Goal: Transaction & Acquisition: Purchase product/service

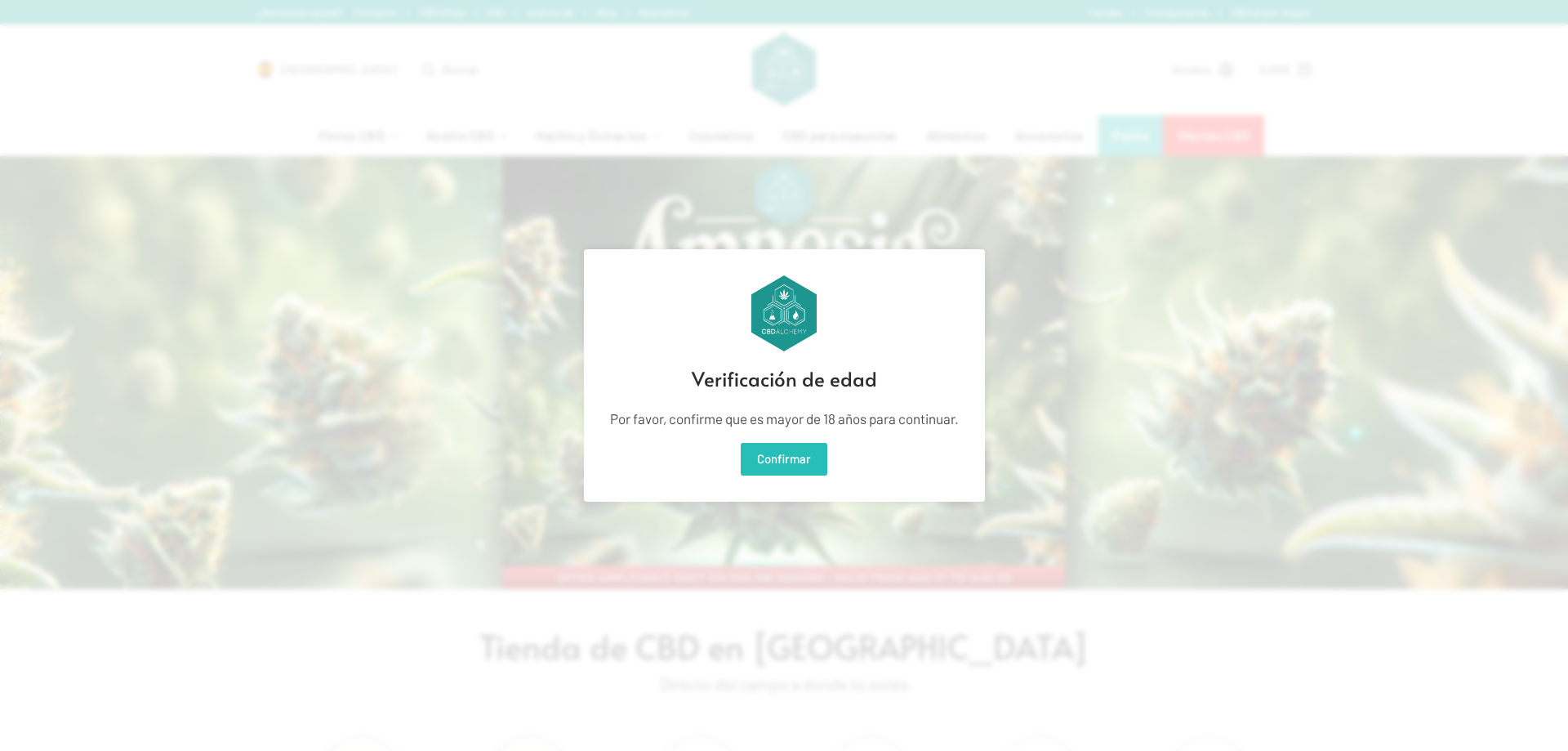
click at [755, 454] on button "Confirmar" at bounding box center [784, 459] width 87 height 32
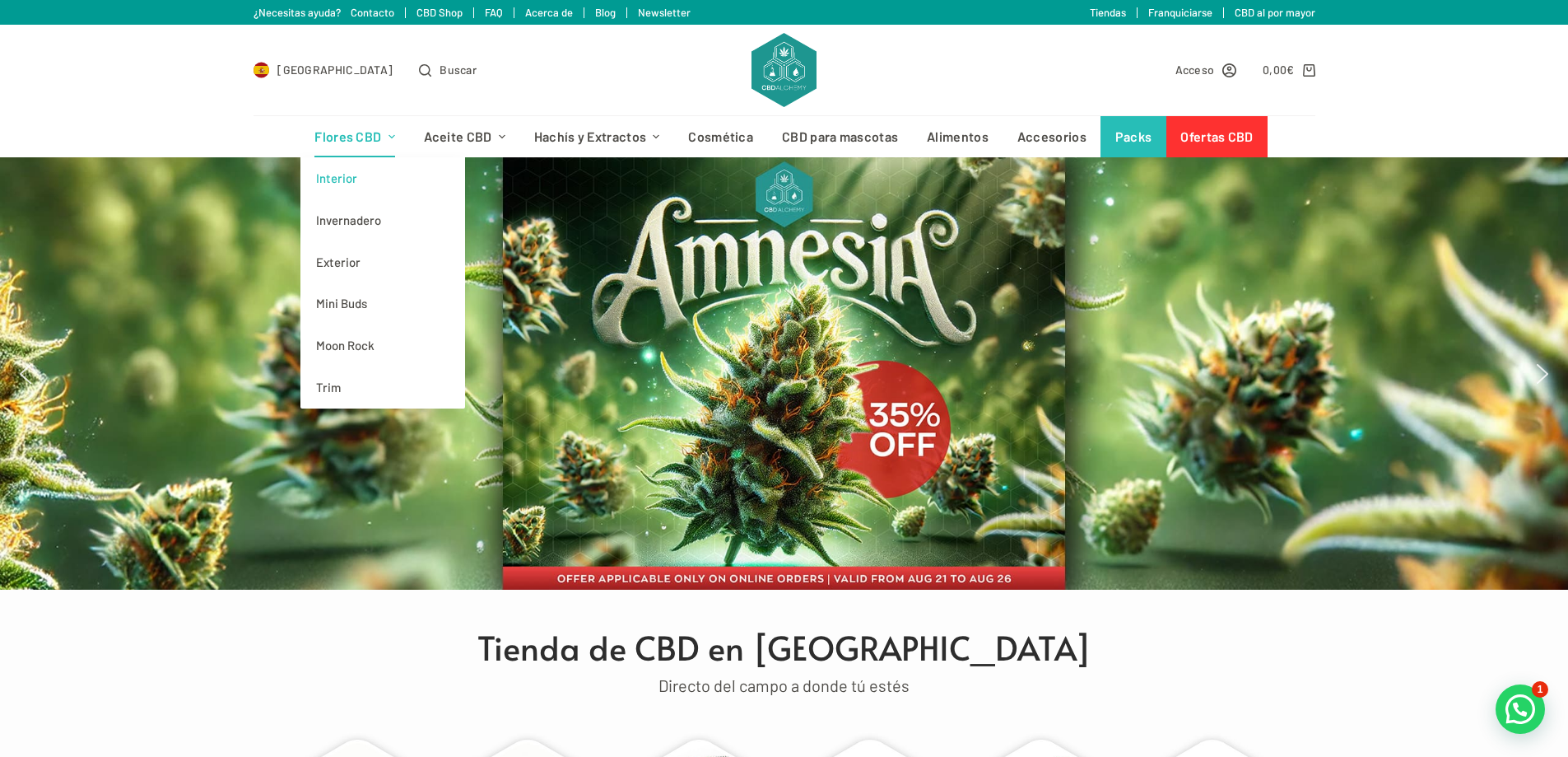
click at [352, 179] on link "Interior" at bounding box center [383, 178] width 165 height 42
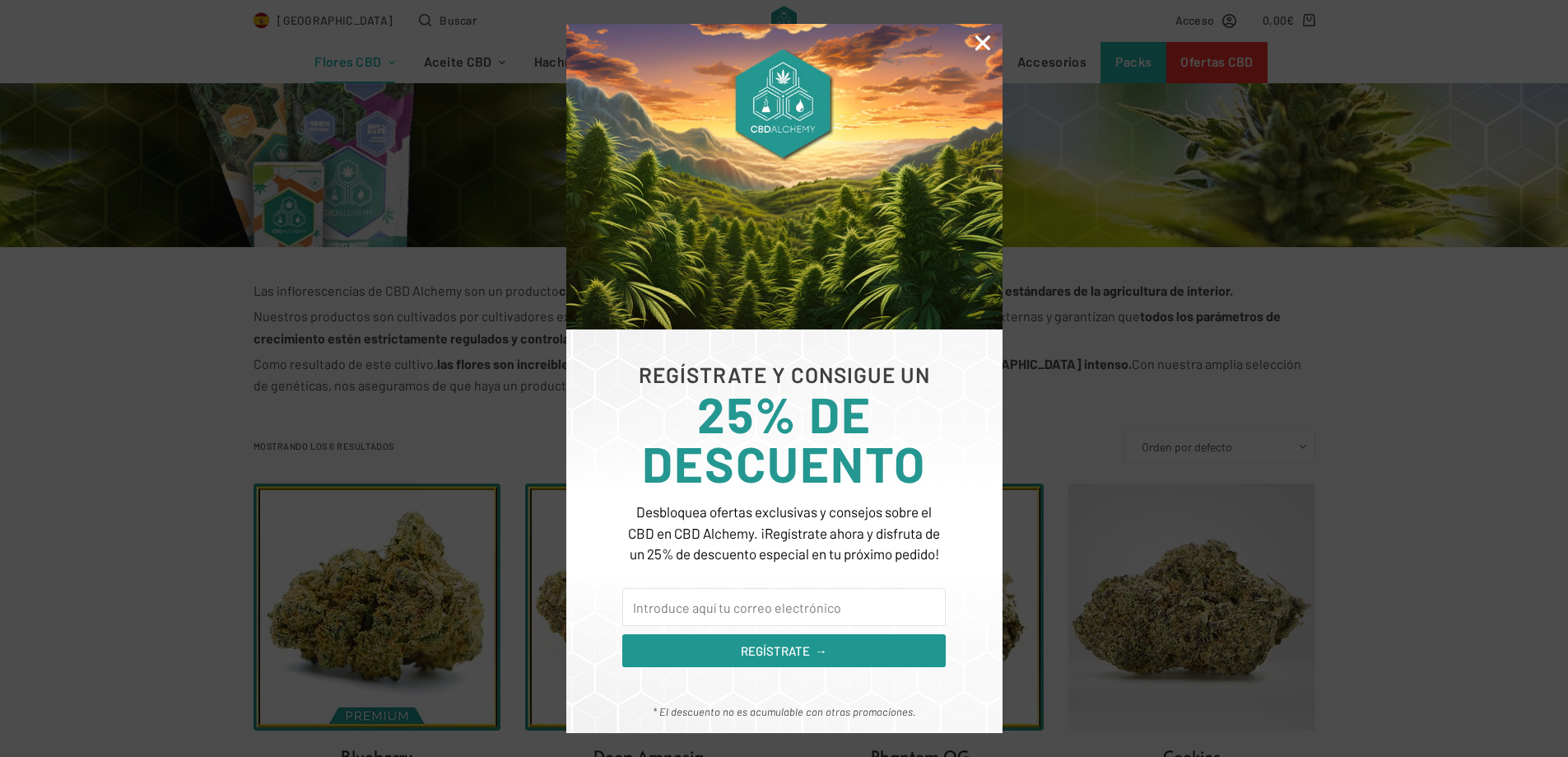
scroll to position [329, 0]
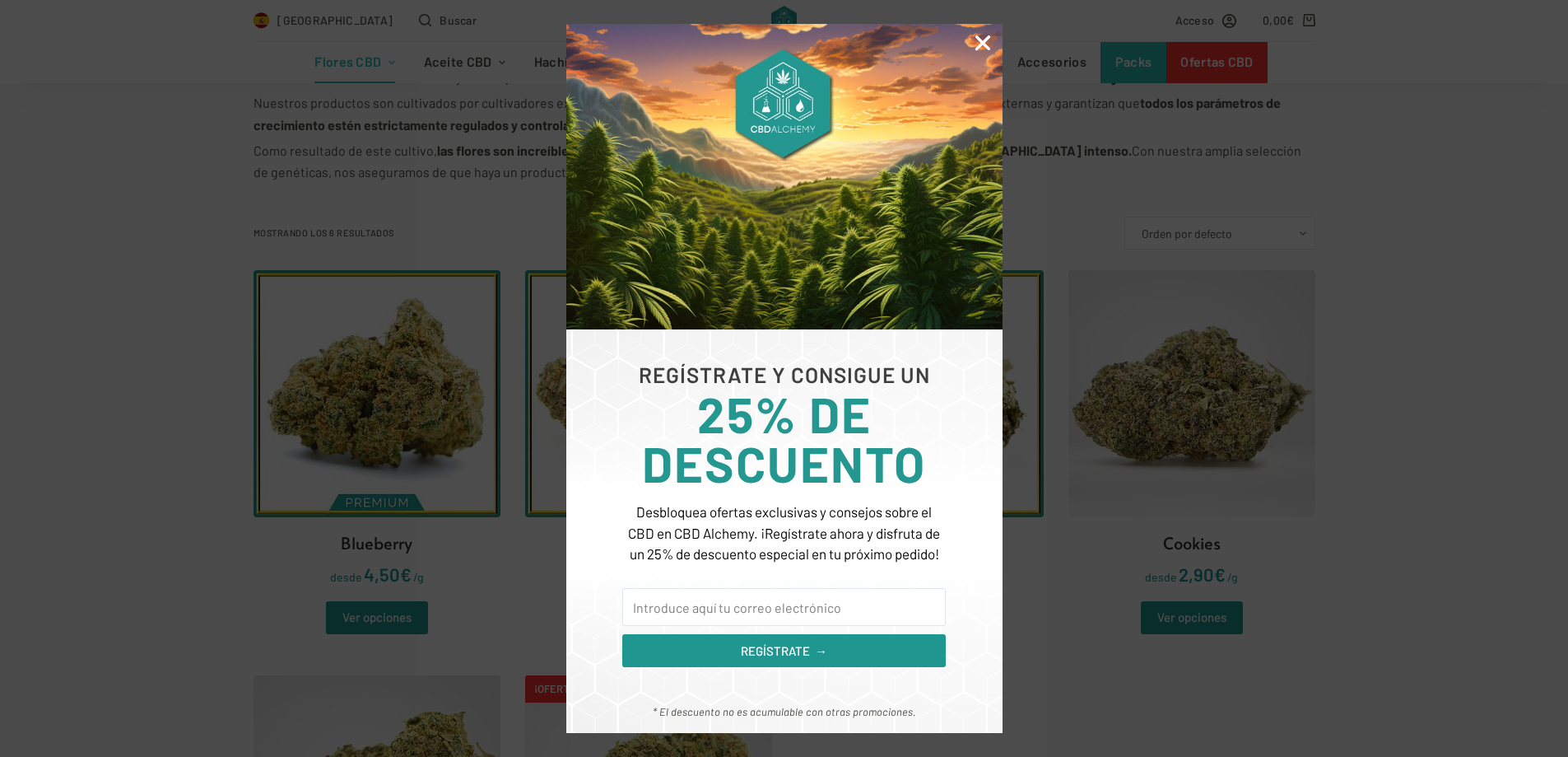
click at [1136, 625] on div "REGÍSTRATE Y CONSIGUE UN 25% DE DESCUENTO Desbloquea ofertas exclusivas y conse…" at bounding box center [784, 378] width 1568 height 757
click at [745, 607] on input "Email" at bounding box center [783, 606] width 322 height 38
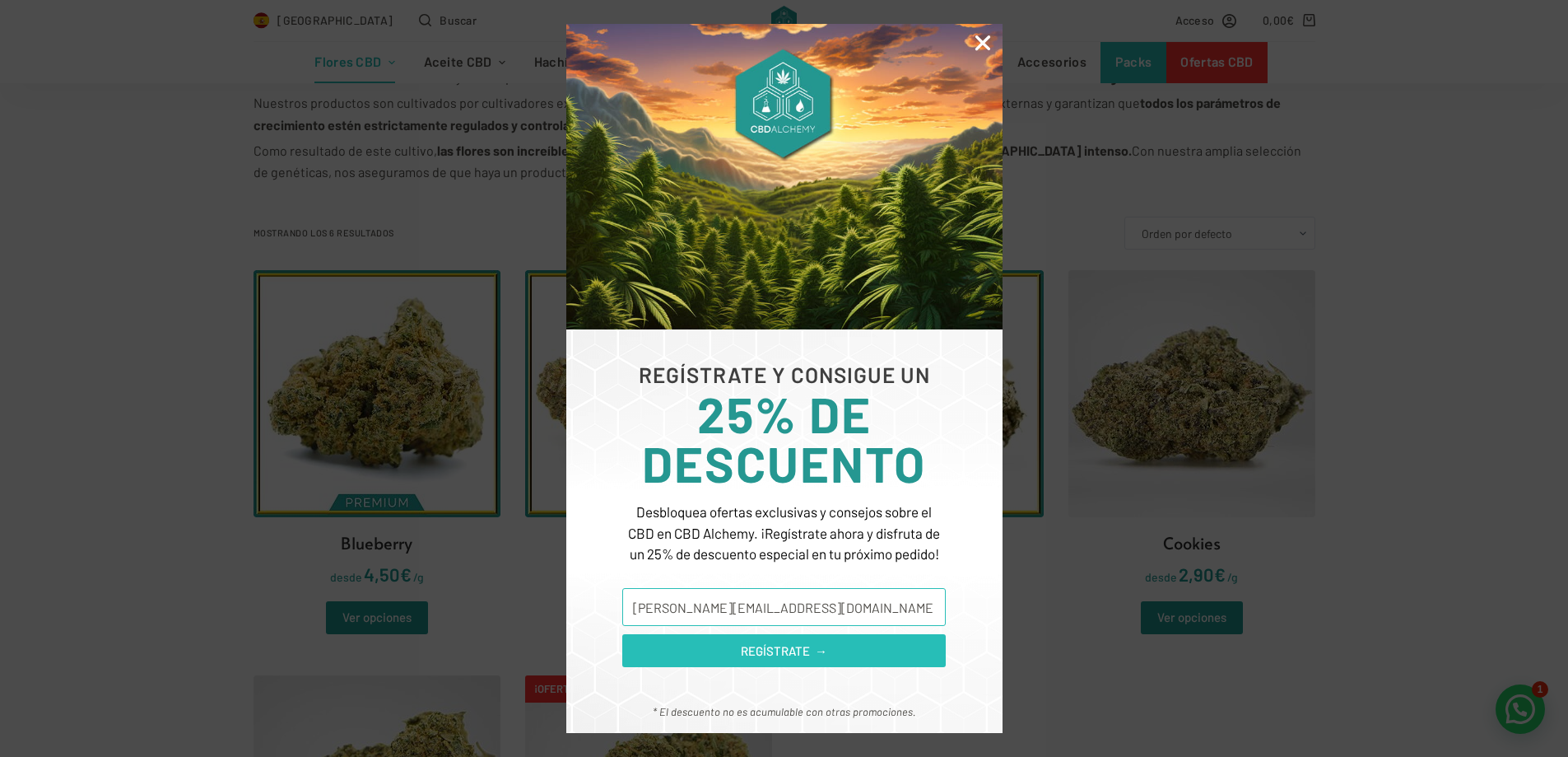
type input "[EMAIL_ADDRESS][DOMAIN_NAME]"
click at [772, 662] on button "REGÍSTRATE →" at bounding box center [783, 650] width 322 height 33
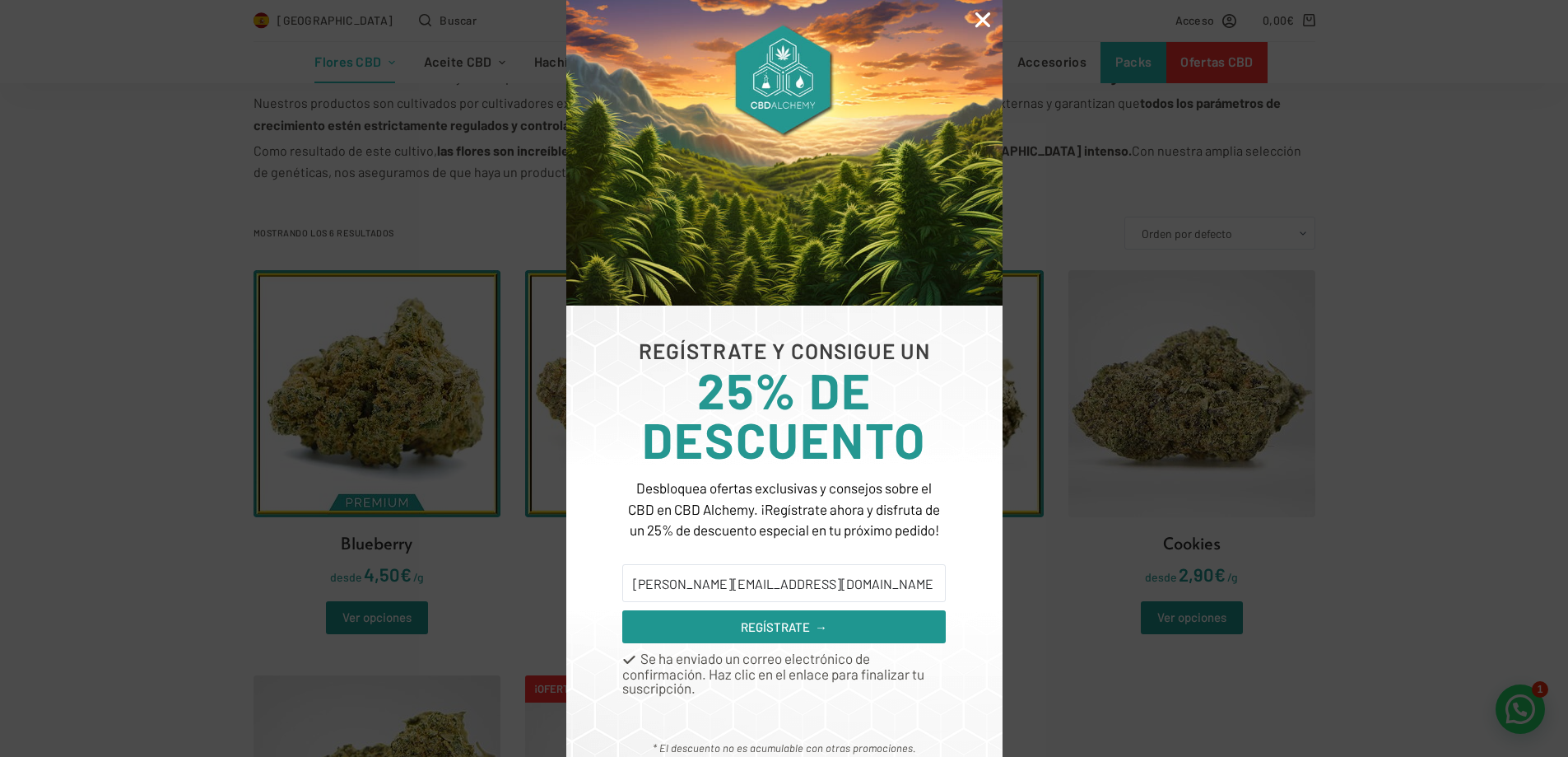
scroll to position [22, 0]
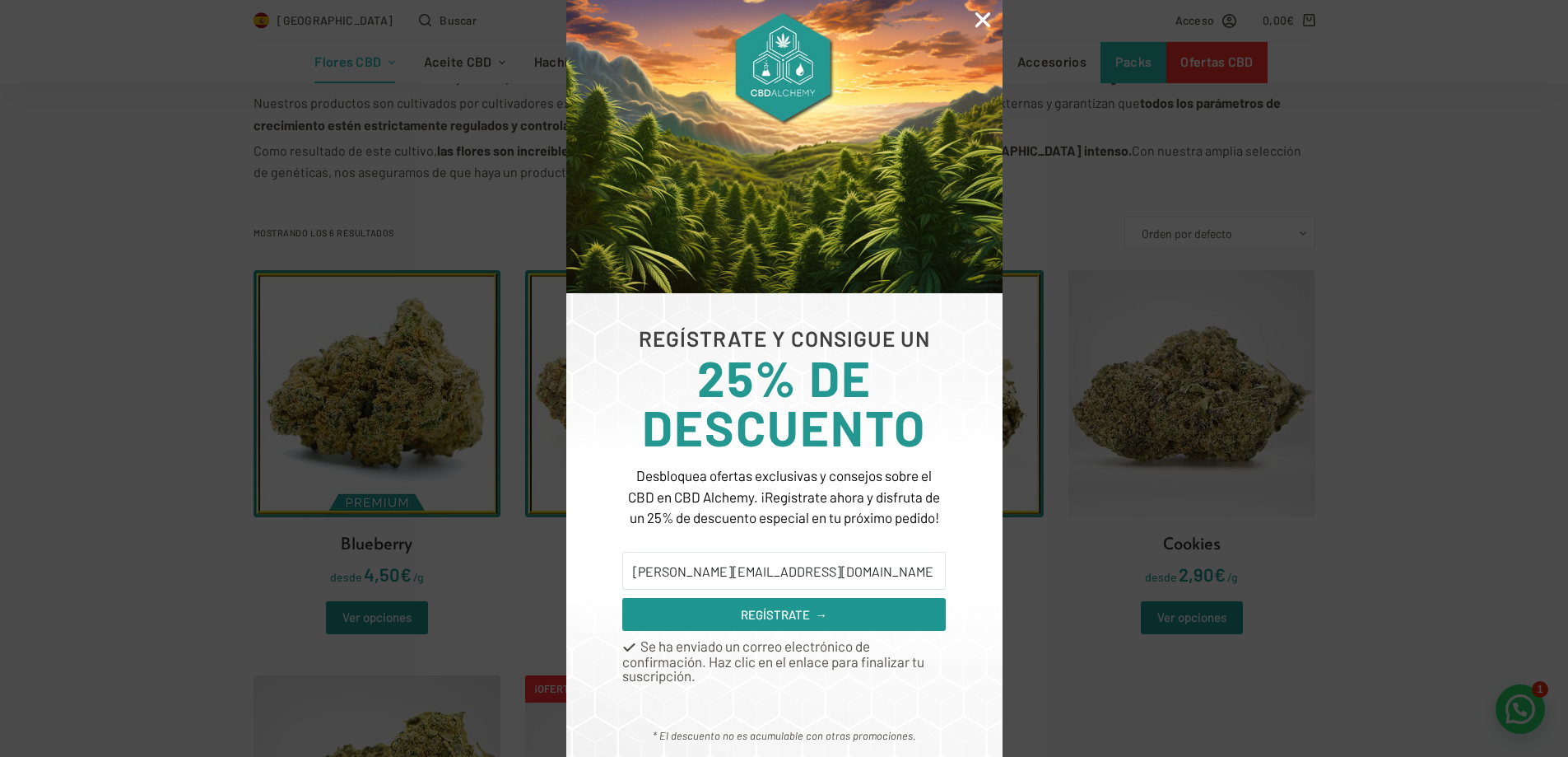
click at [977, 21] on icon "Close" at bounding box center [983, 20] width 22 height 22
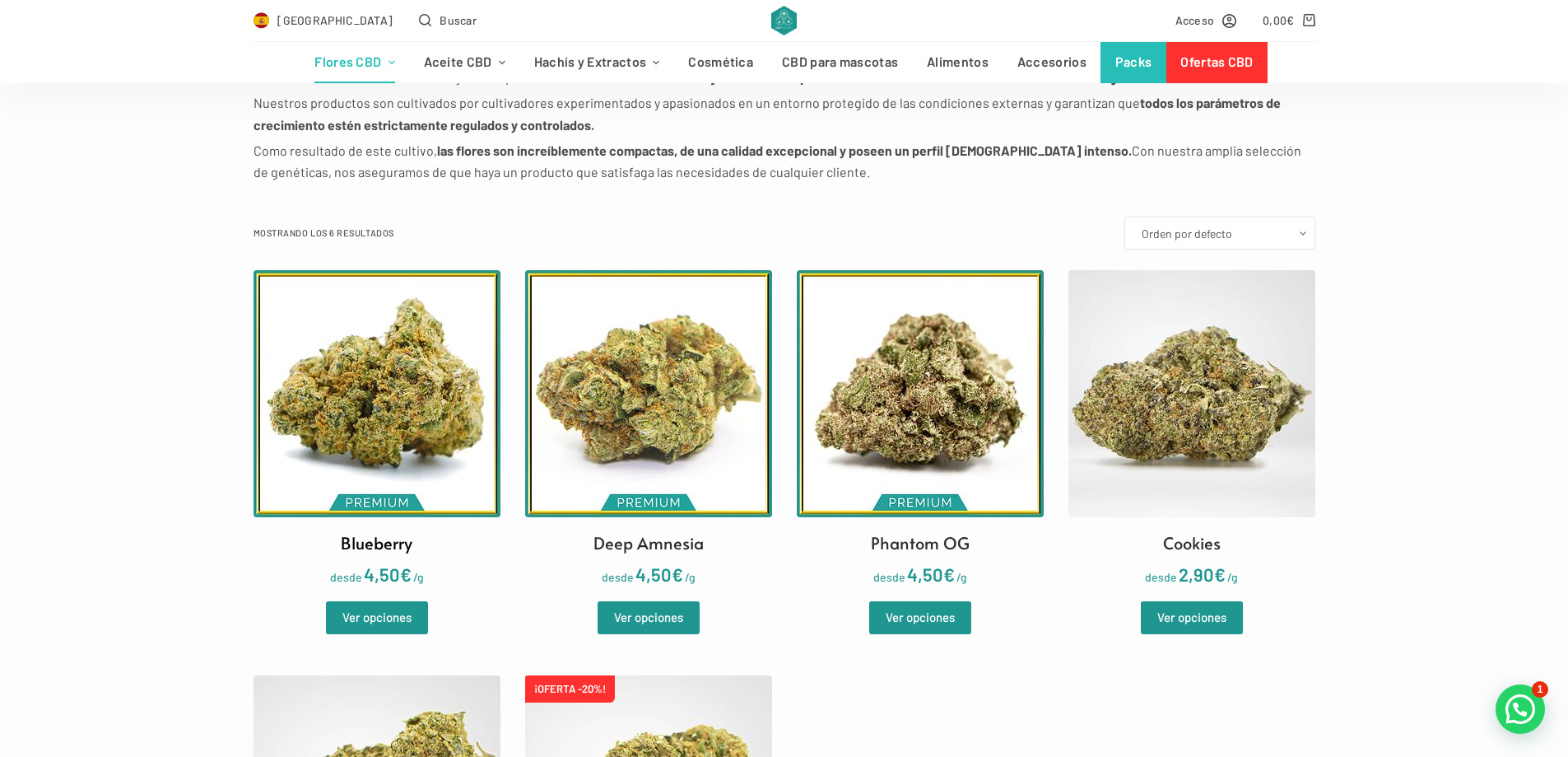
click at [383, 349] on img at bounding box center [377, 393] width 247 height 247
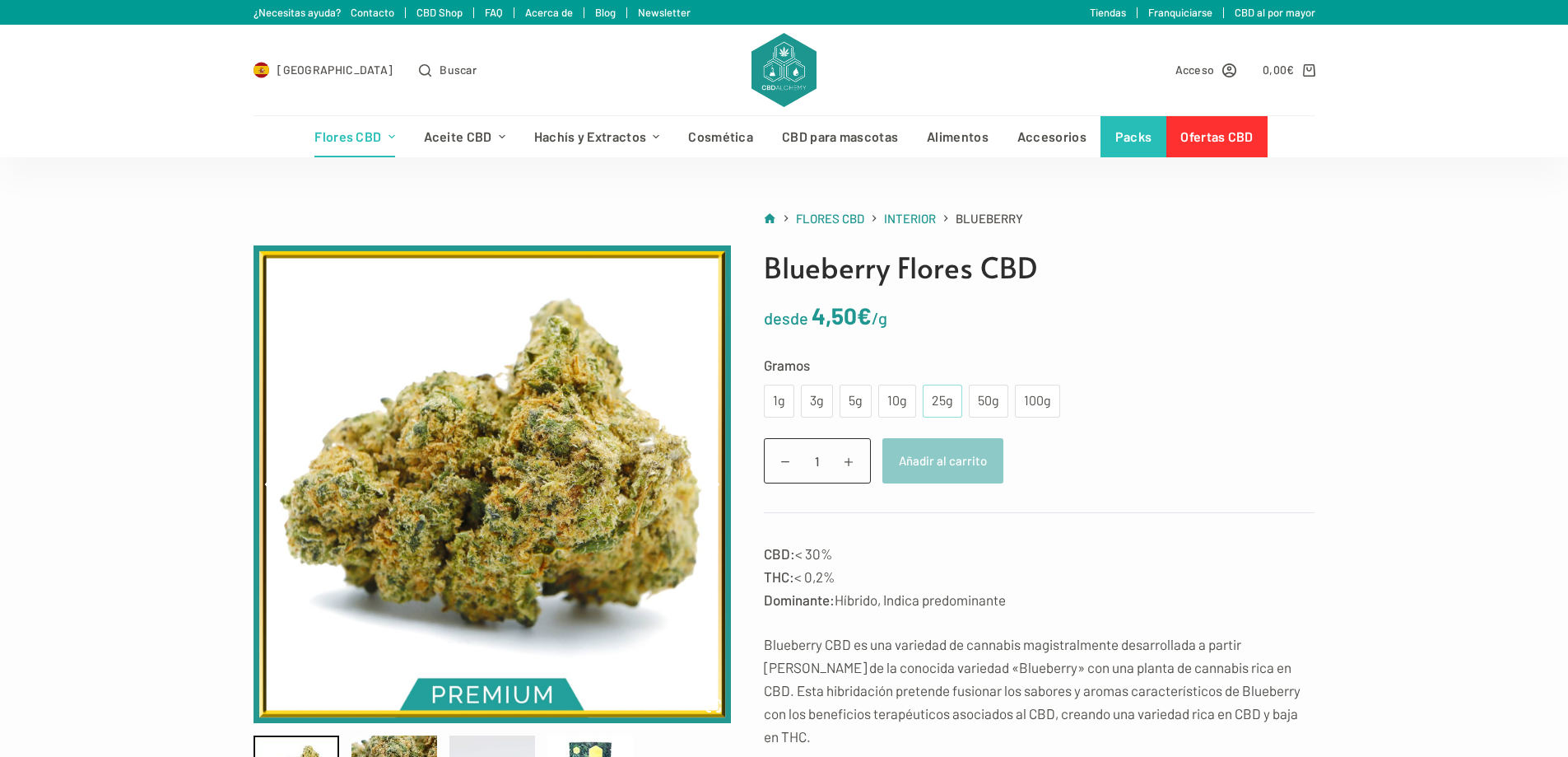
click at [923, 402] on div "25g" at bounding box center [942, 401] width 40 height 33
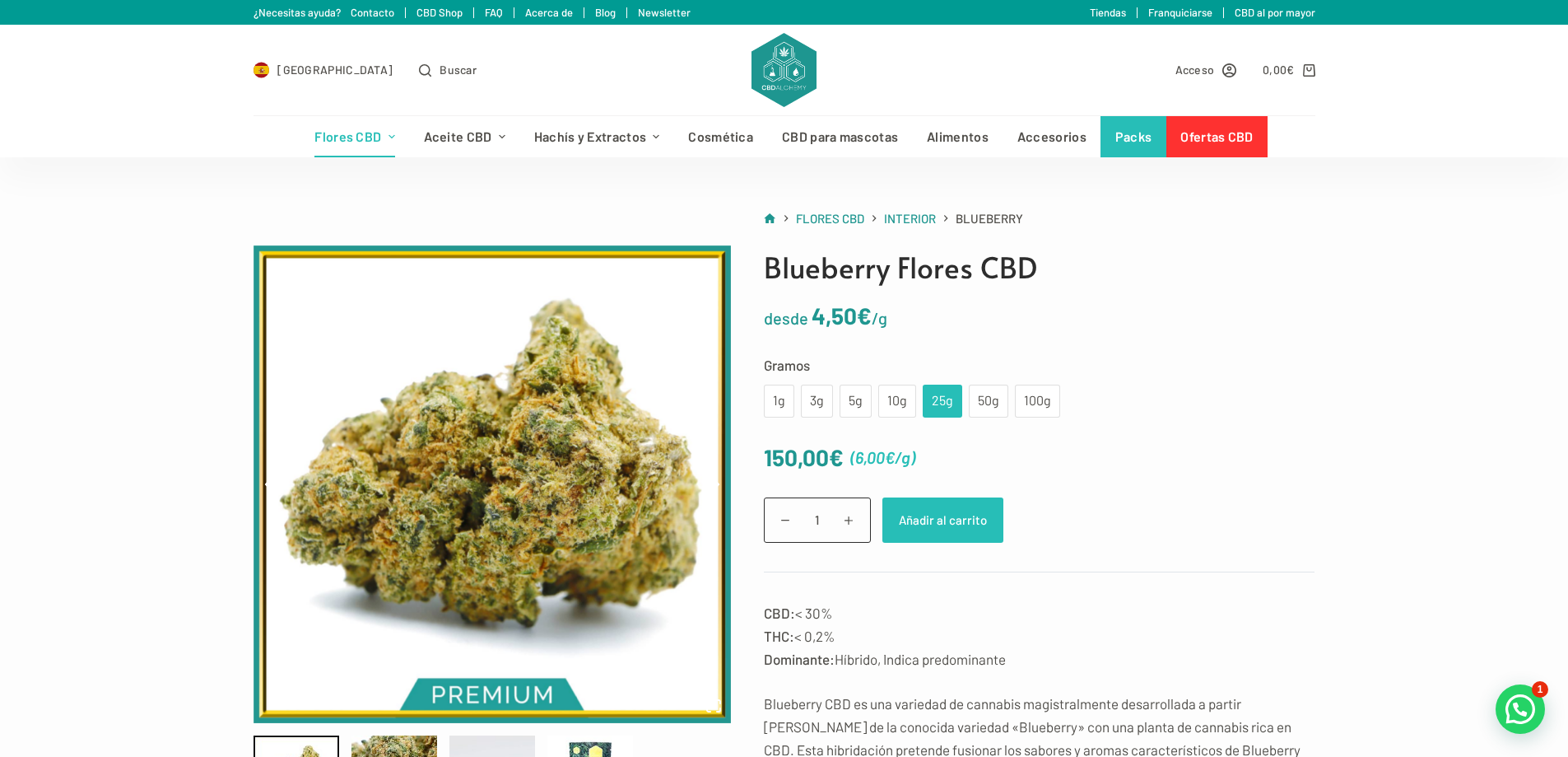
click at [921, 517] on button "Añadir al carrito" at bounding box center [943, 520] width 121 height 46
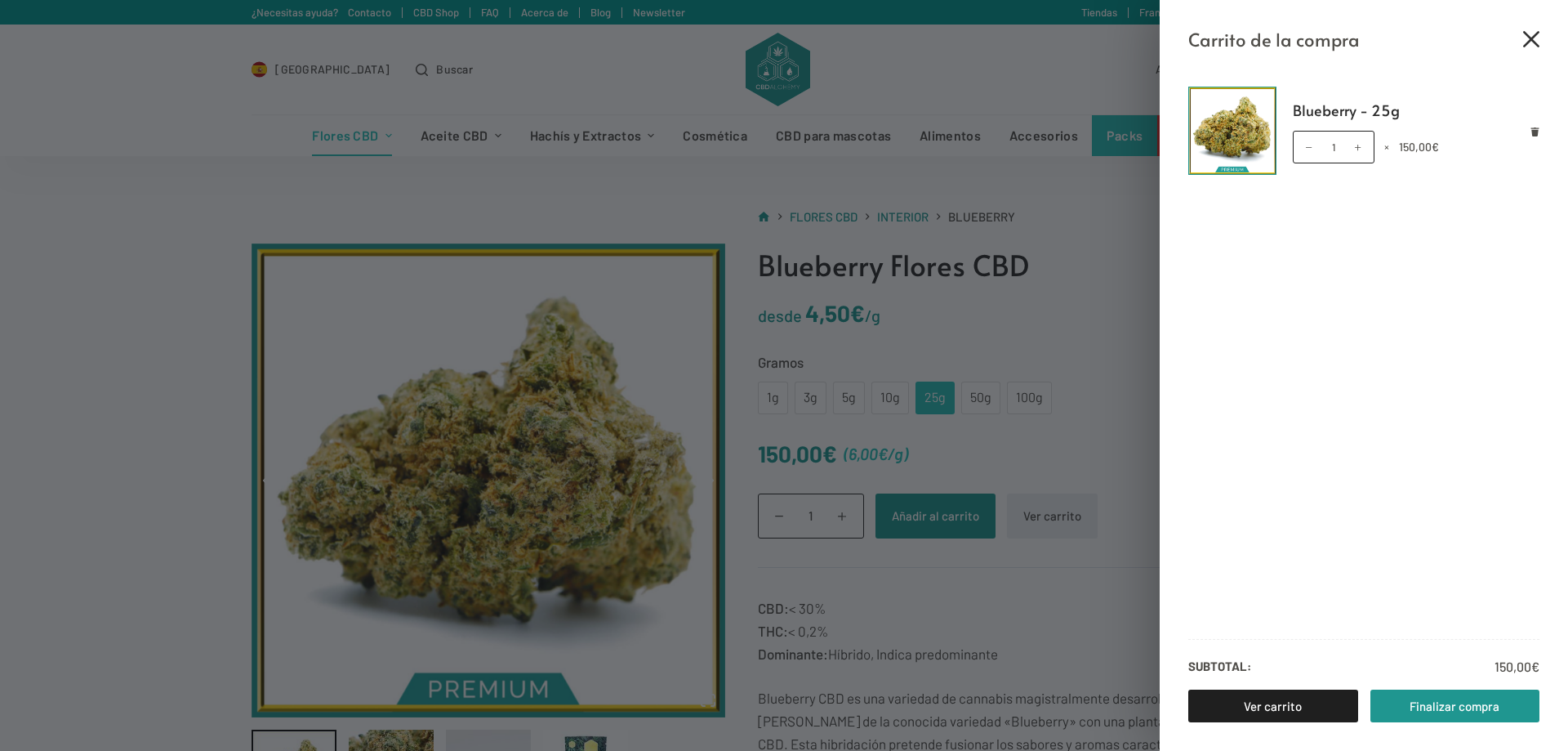
click at [1525, 41] on icon "Cerrar el cajón del carrito" at bounding box center [1532, 39] width 17 height 17
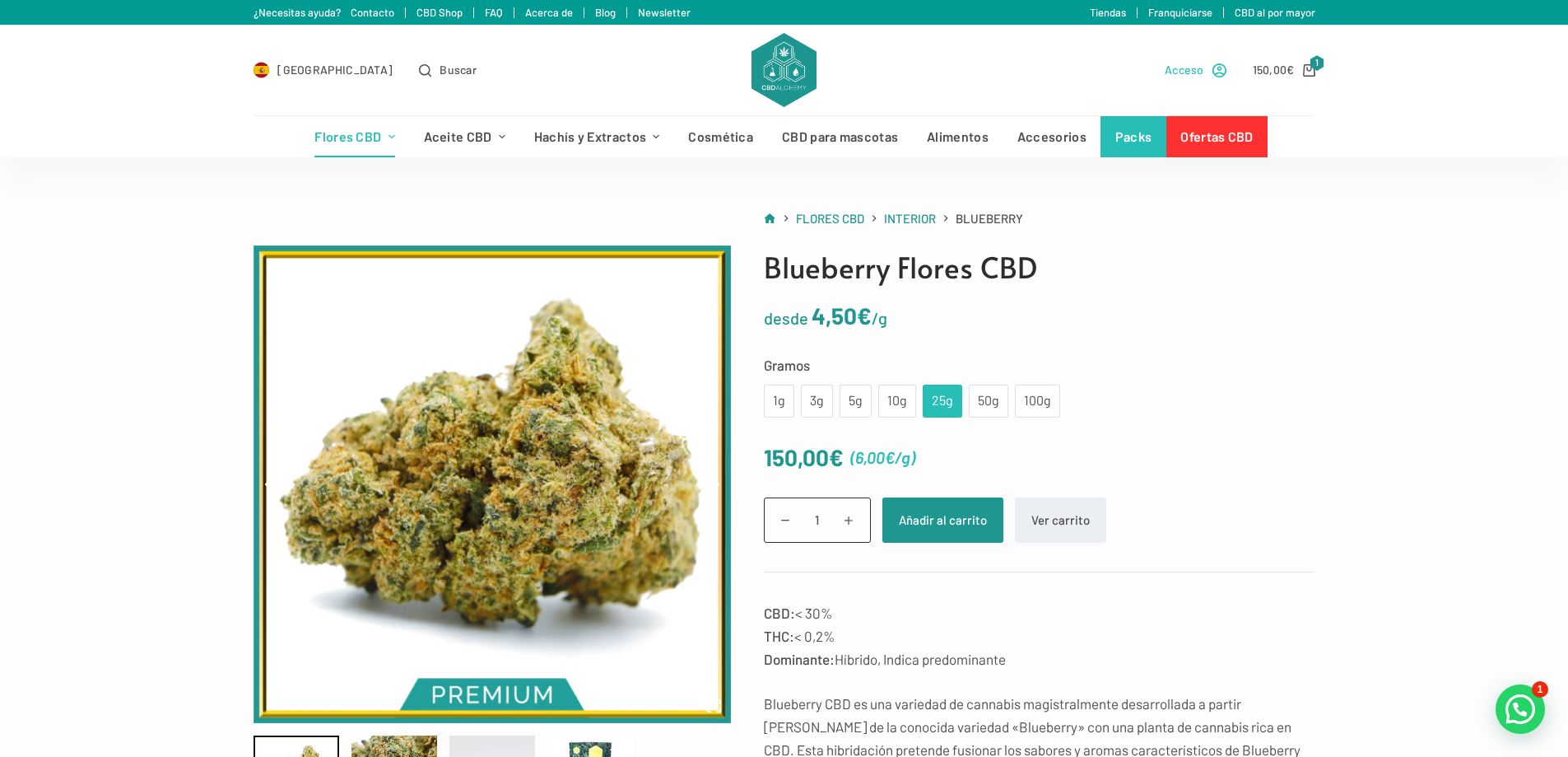
click at [1186, 65] on span "Acceso" at bounding box center [1184, 69] width 40 height 19
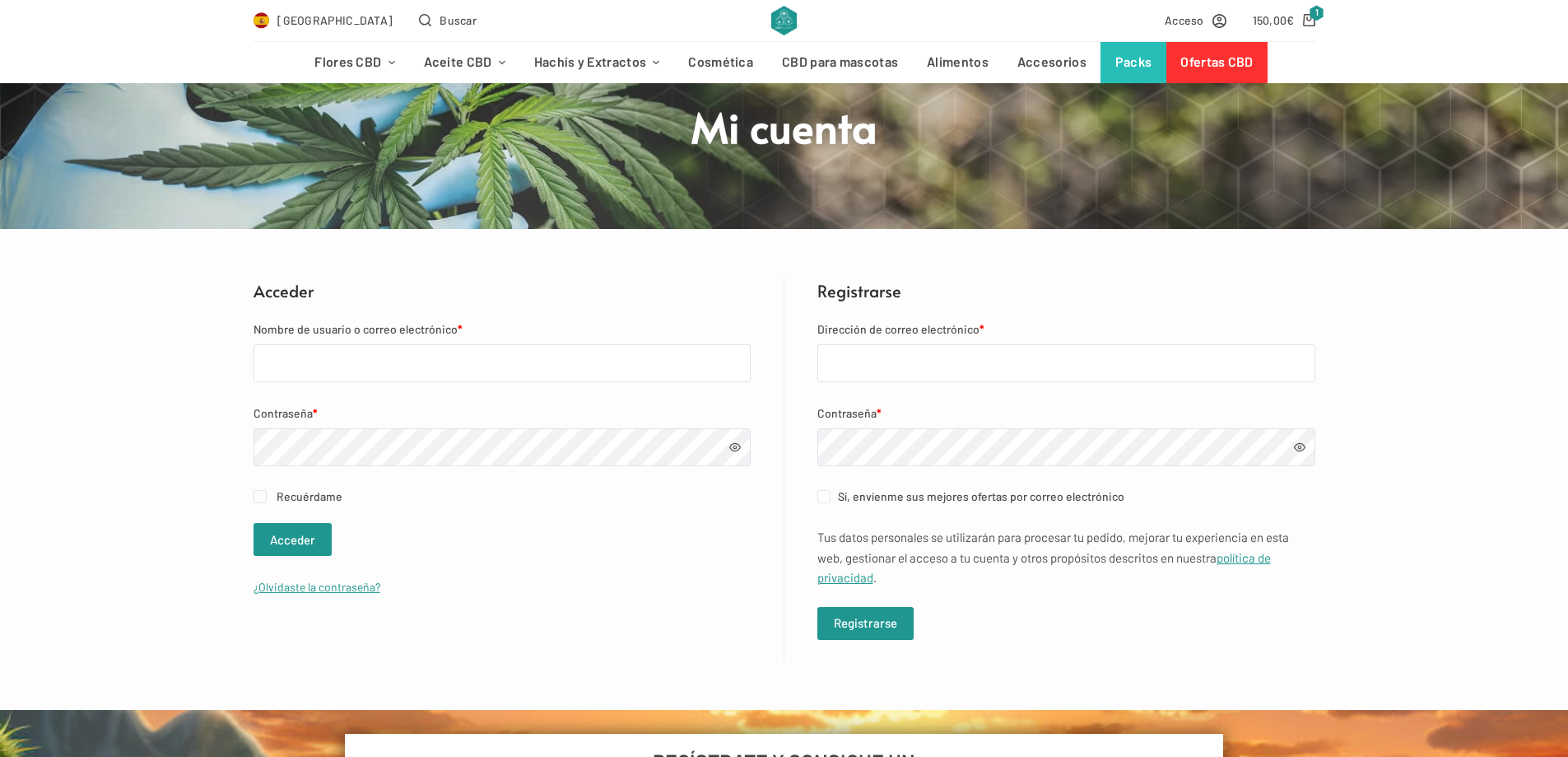
scroll to position [165, 0]
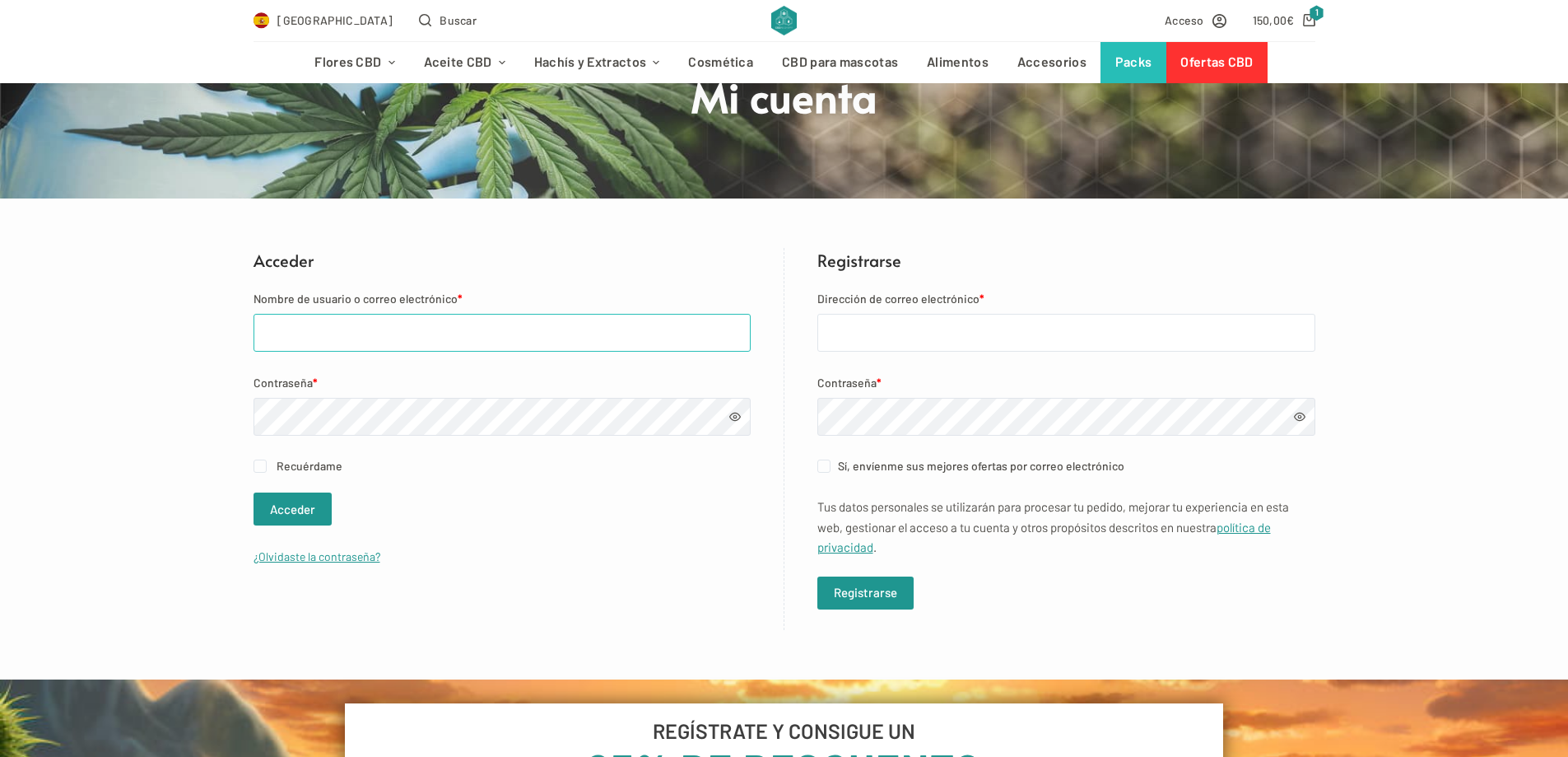
click at [345, 336] on input "Nombre de usuario o correo electrónico *" at bounding box center [502, 332] width 497 height 38
type input "[PERSON_NAME][EMAIL_ADDRESS][DOMAIN_NAME]"
click at [267, 463] on label "Recuérdame" at bounding box center [502, 465] width 497 height 19
click at [267, 463] on input "Recuérdame" at bounding box center [260, 465] width 13 height 13
checkbox input "true"
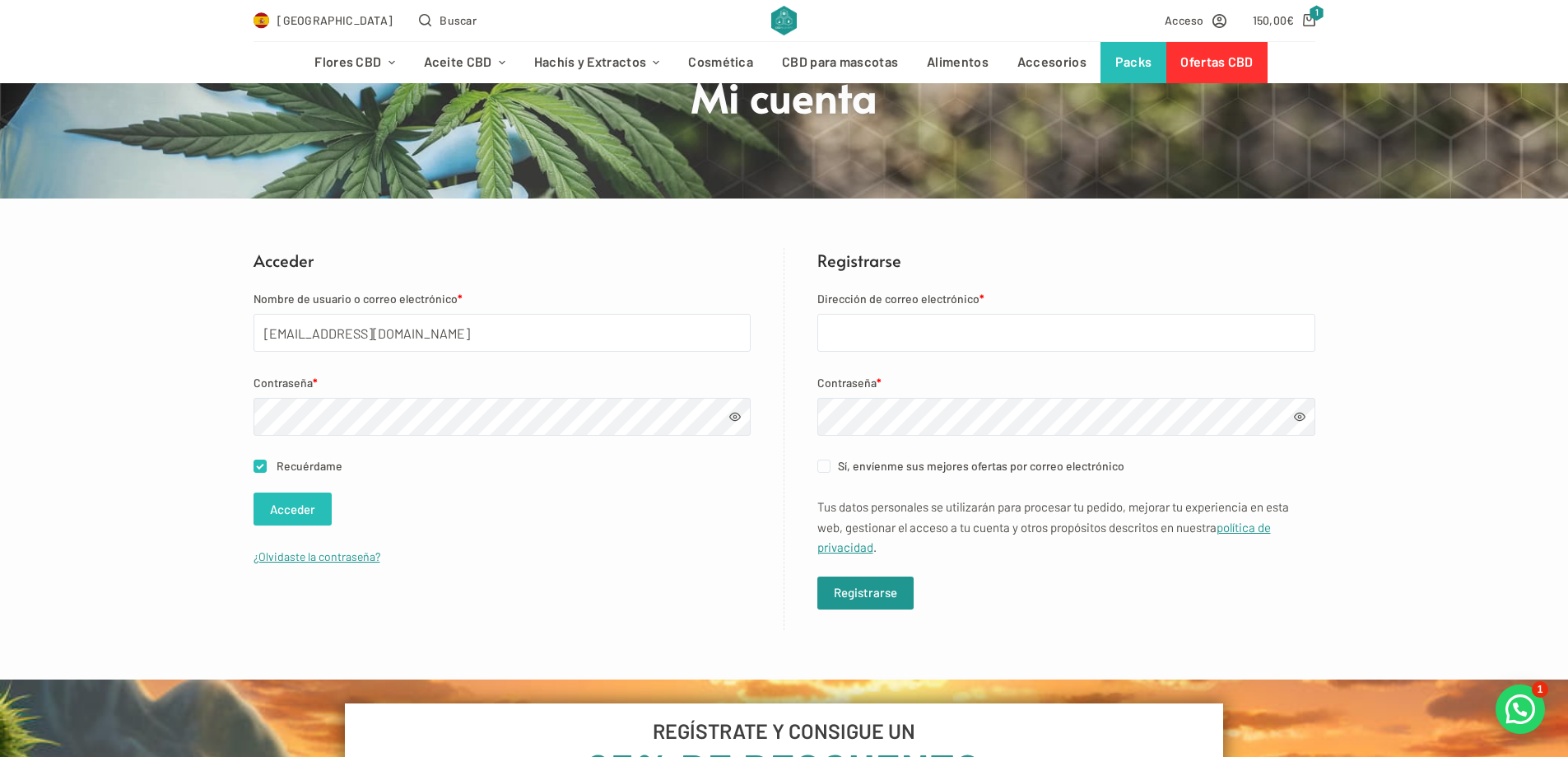
click at [298, 513] on button "Acceder" at bounding box center [293, 508] width 78 height 33
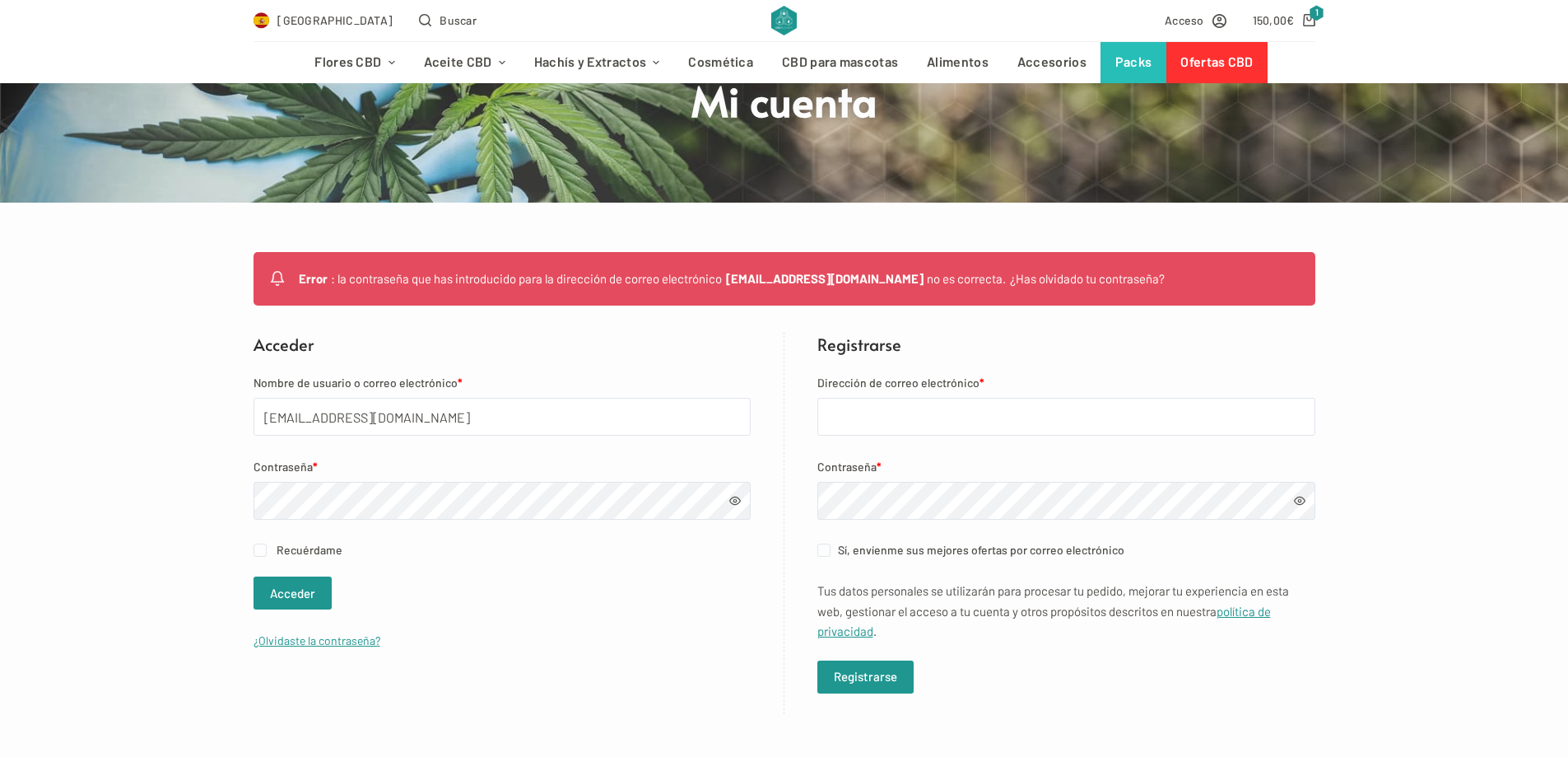
scroll to position [165, 0]
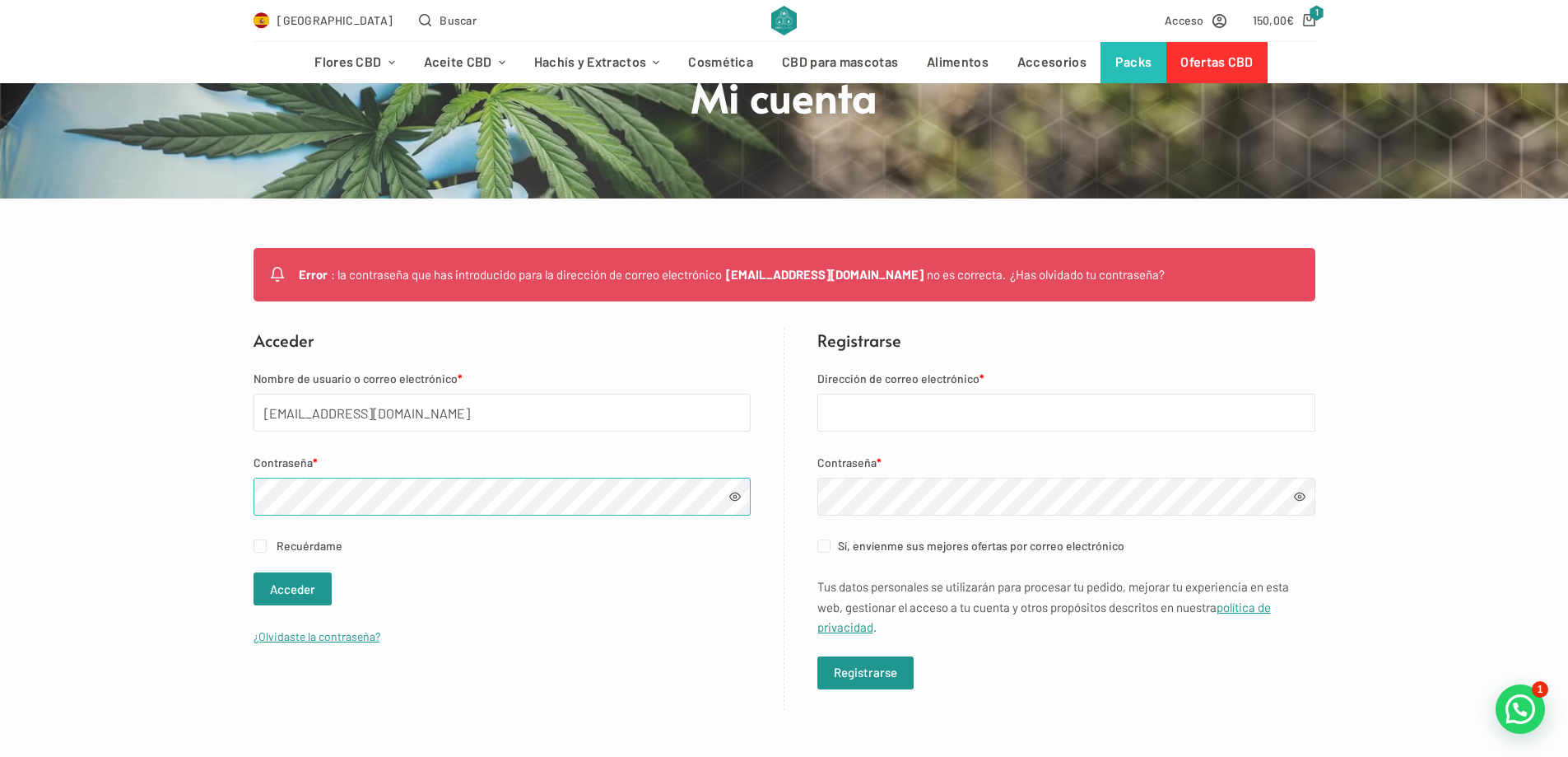
click at [254, 572] on button "Acceder" at bounding box center [293, 588] width 78 height 33
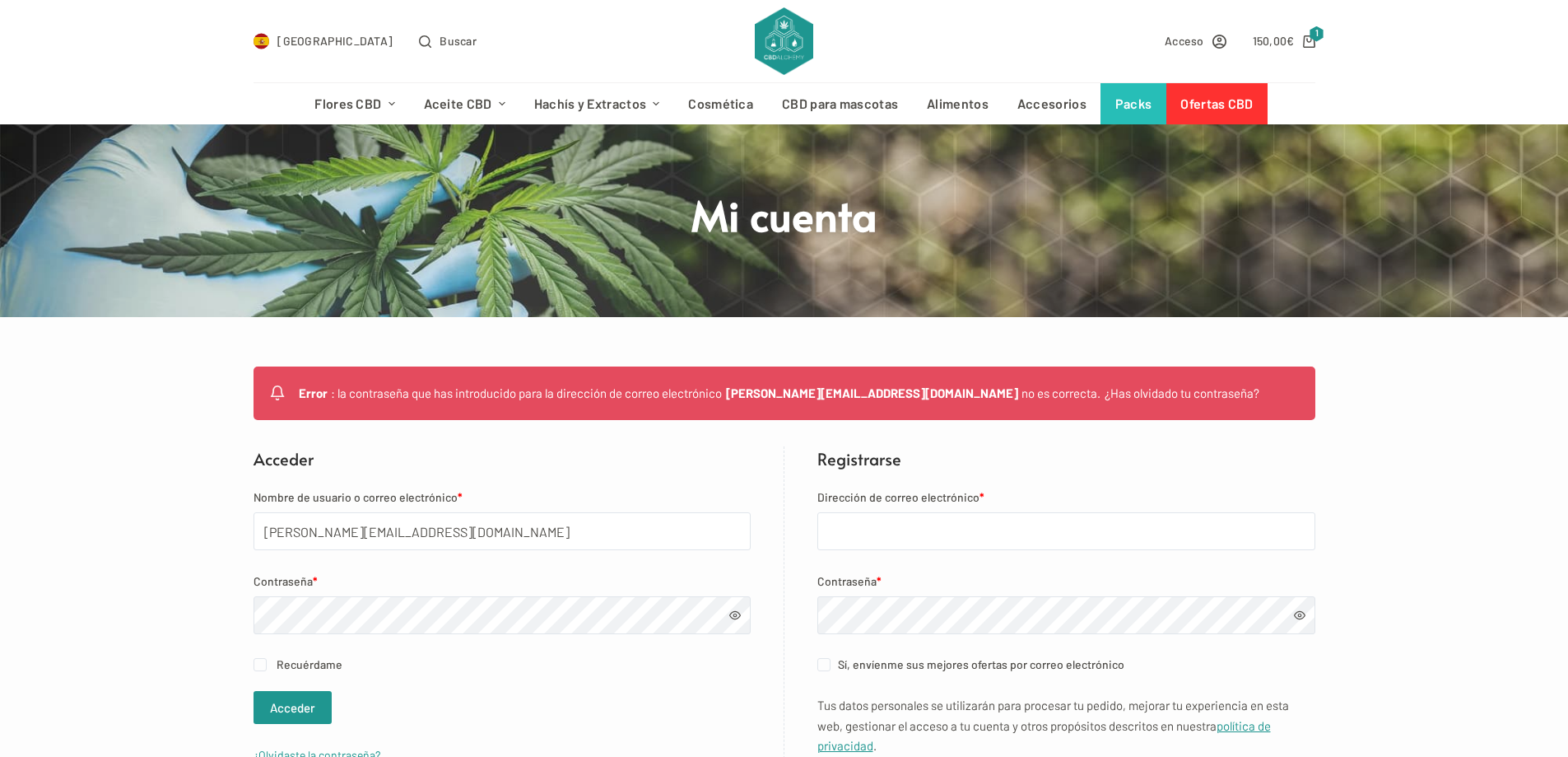
scroll to position [165, 0]
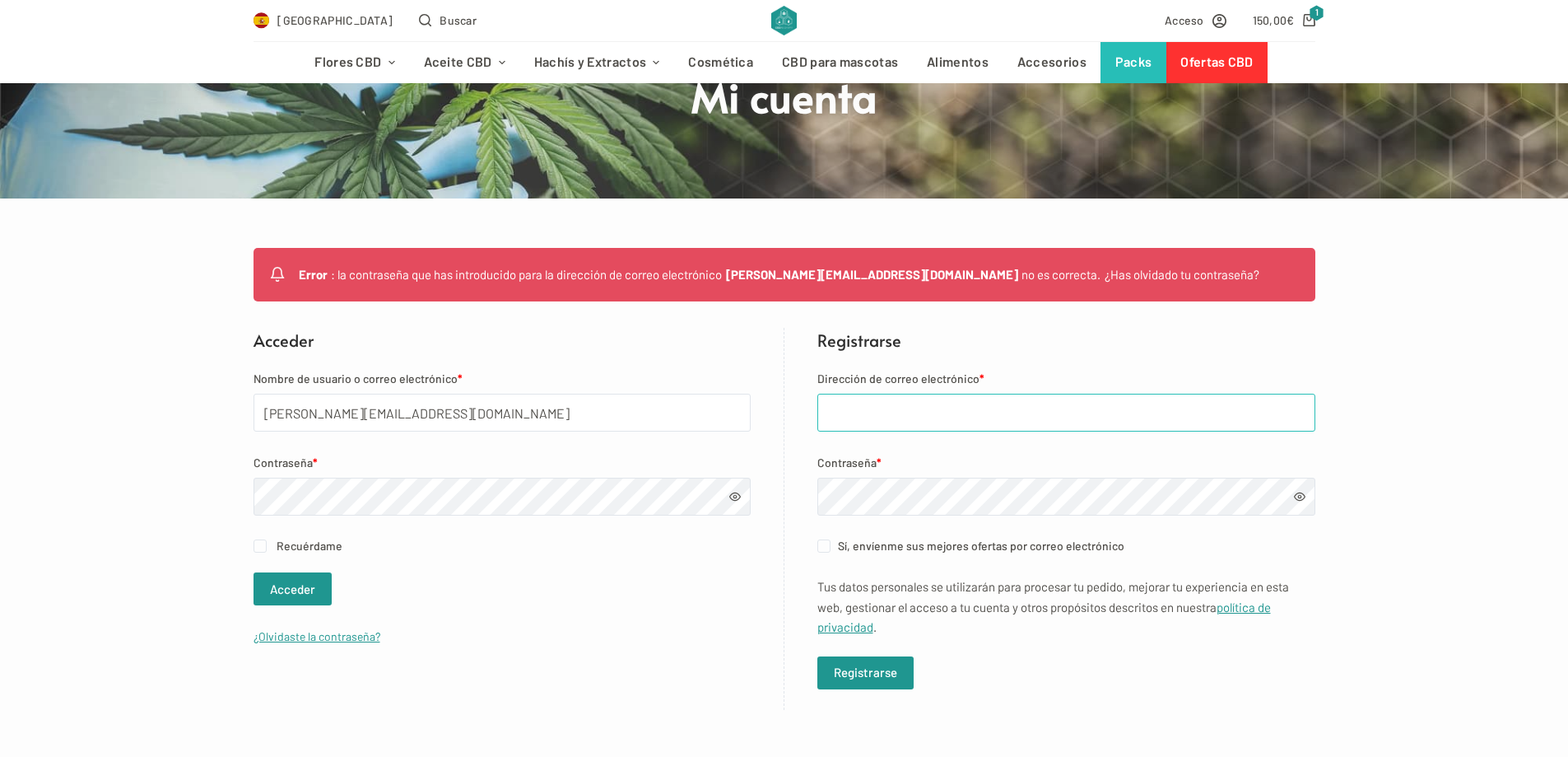
click at [945, 413] on input "Dirección de correo electrónico *" at bounding box center [1066, 413] width 498 height 38
type input "[EMAIL_ADDRESS][DOMAIN_NAME]"
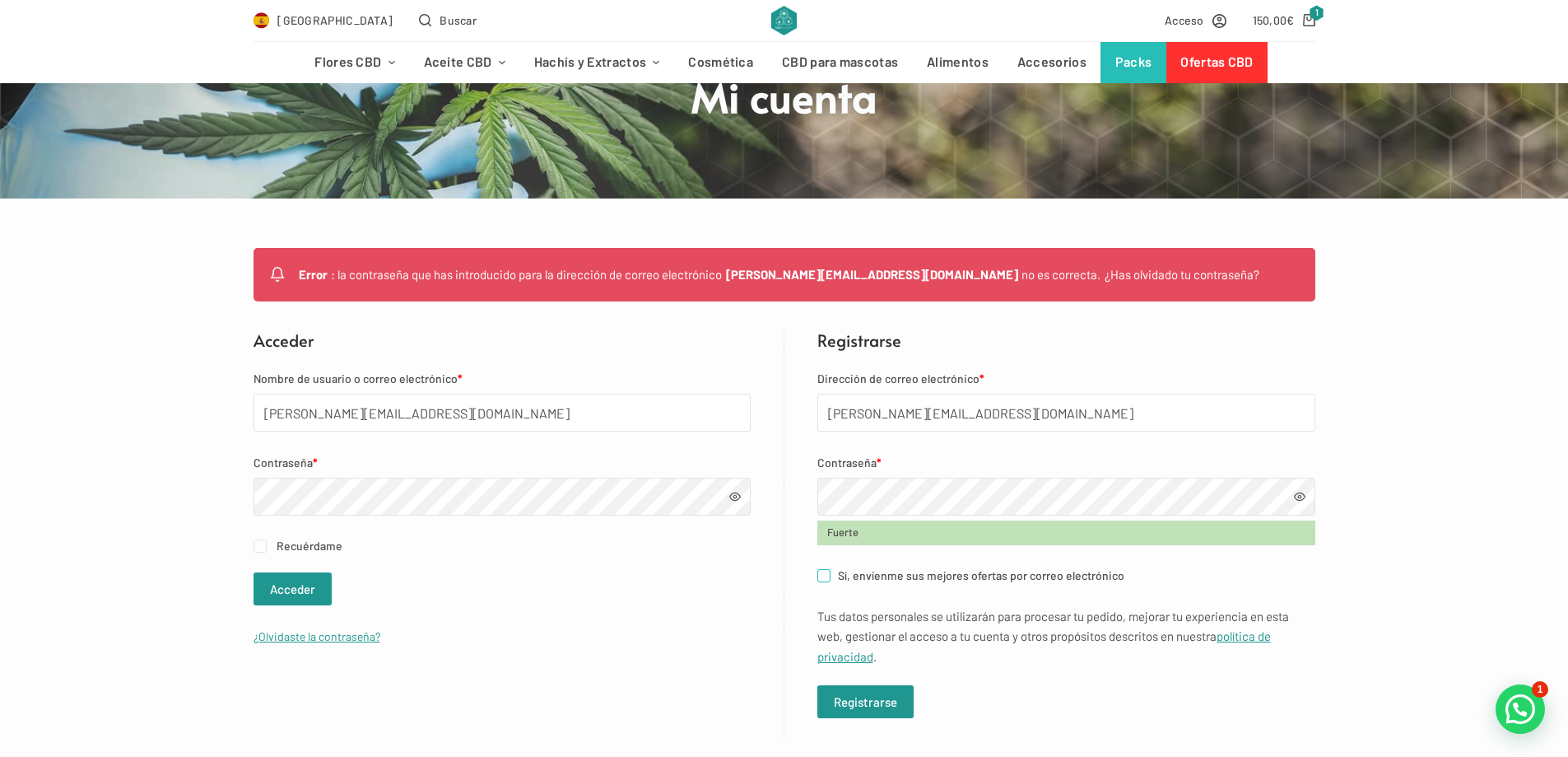
click at [821, 578] on input "Sí, envíenme sus mejores ofertas por correo electrónico (opcional)" at bounding box center [823, 574] width 13 height 13
checkbox input "true"
click at [873, 696] on button "Registrarse" at bounding box center [865, 700] width 96 height 33
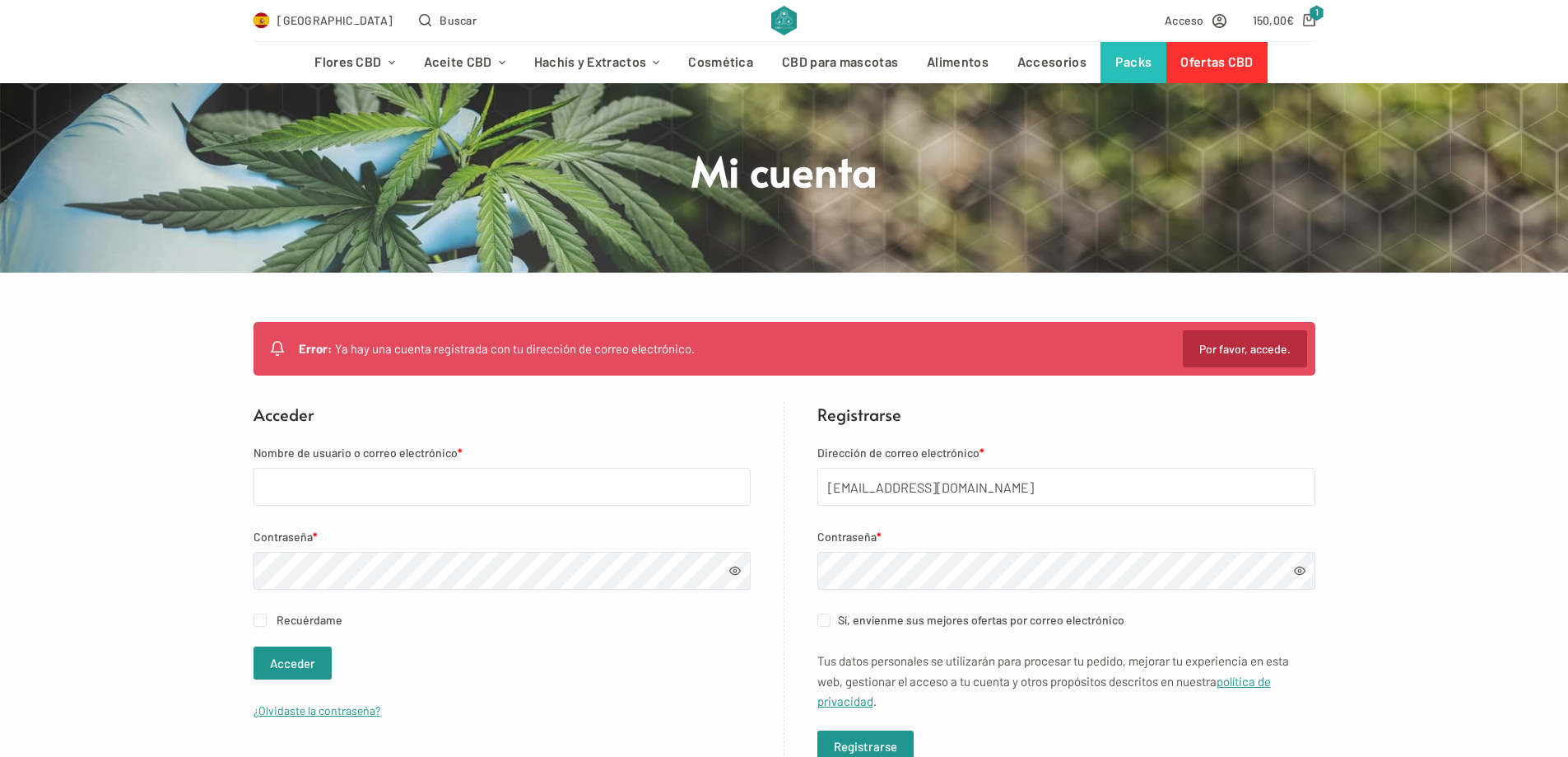
scroll to position [165, 0]
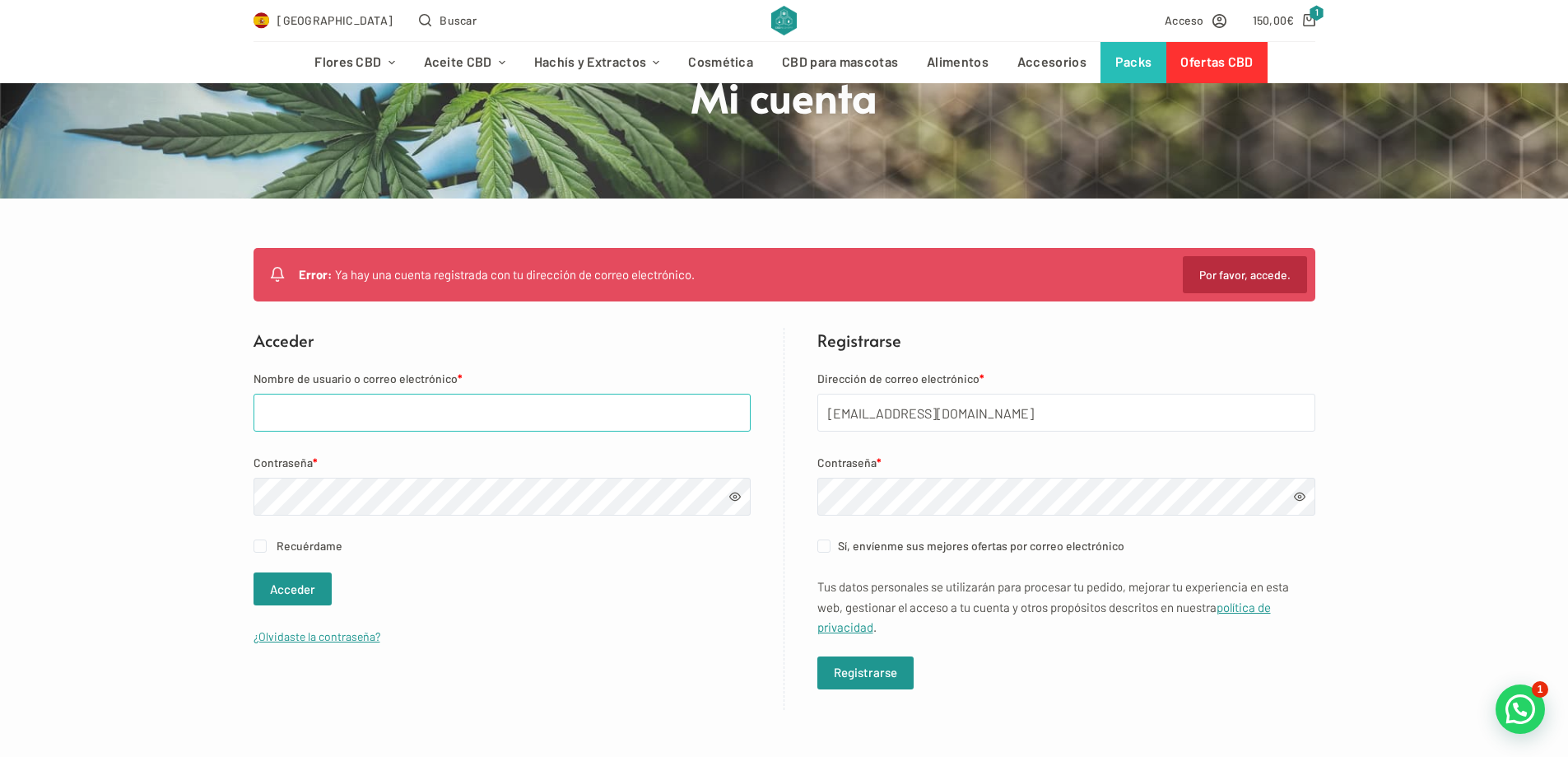
click at [358, 424] on input "Nombre de usuario o correo electrónico *" at bounding box center [502, 413] width 497 height 38
type input "[EMAIL_ADDRESS][DOMAIN_NAME]"
click at [254, 572] on button "Acceder" at bounding box center [293, 588] width 78 height 33
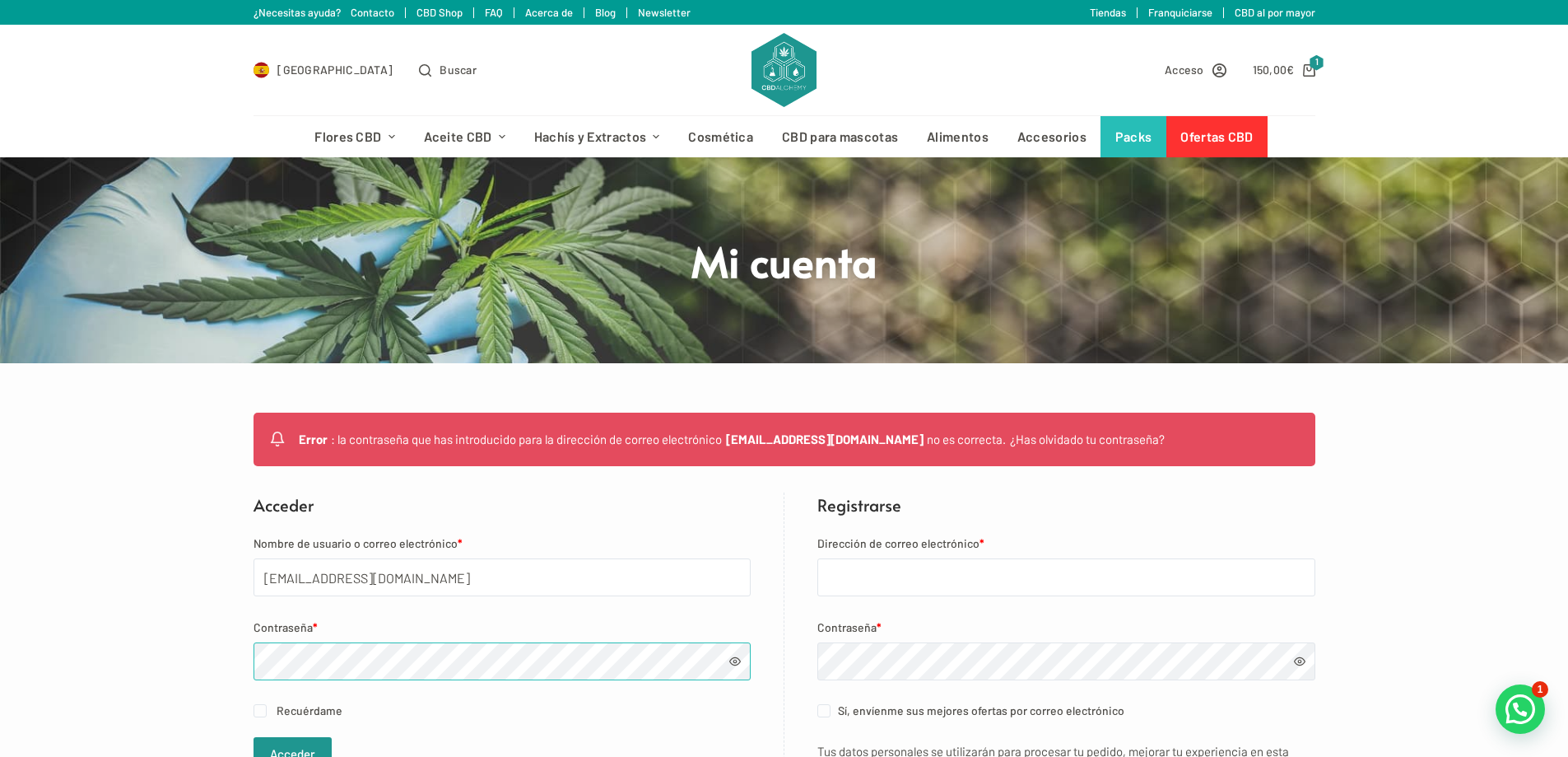
click at [254, 737] on button "Acceder" at bounding box center [293, 753] width 78 height 33
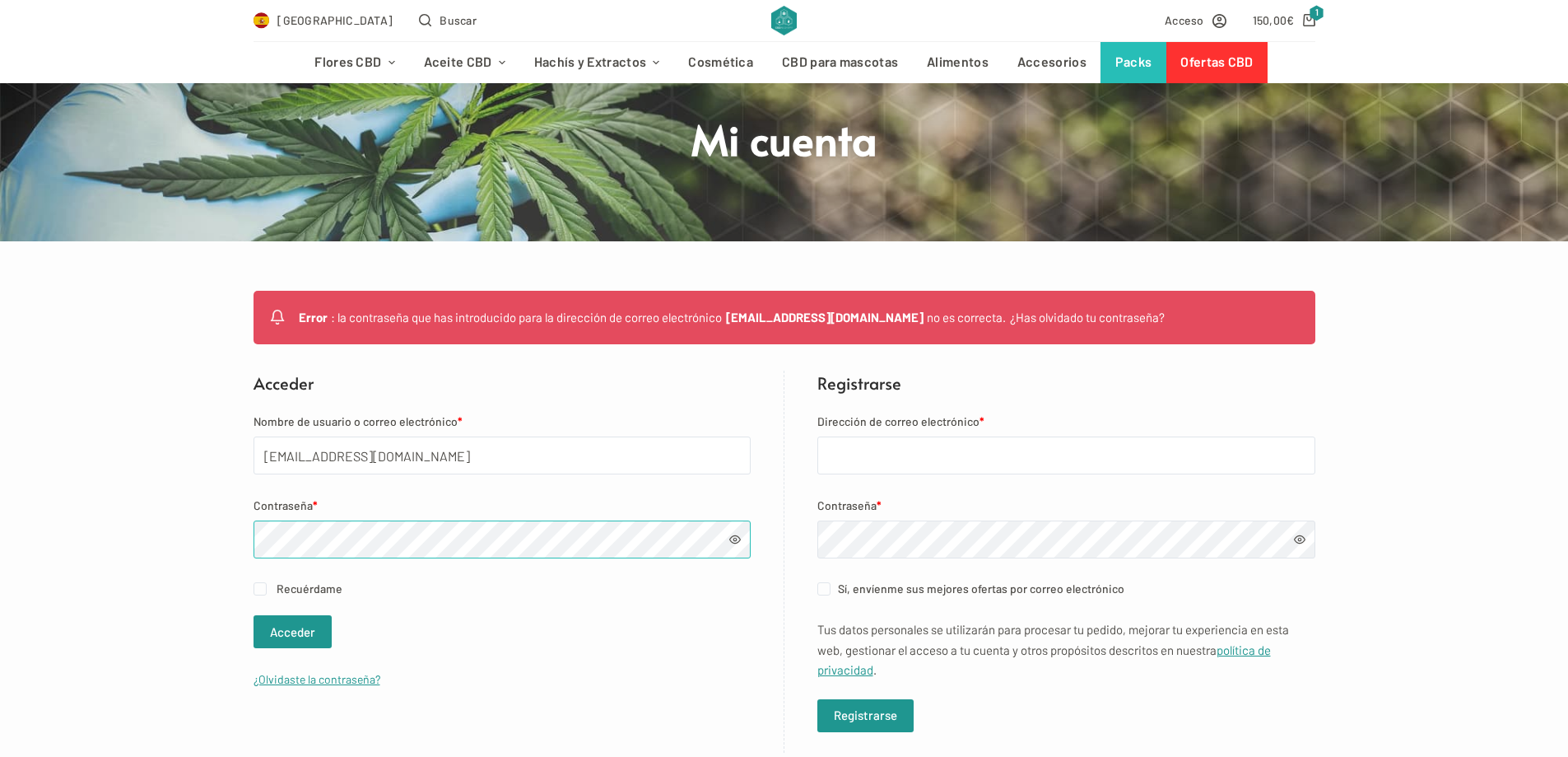
scroll to position [165, 0]
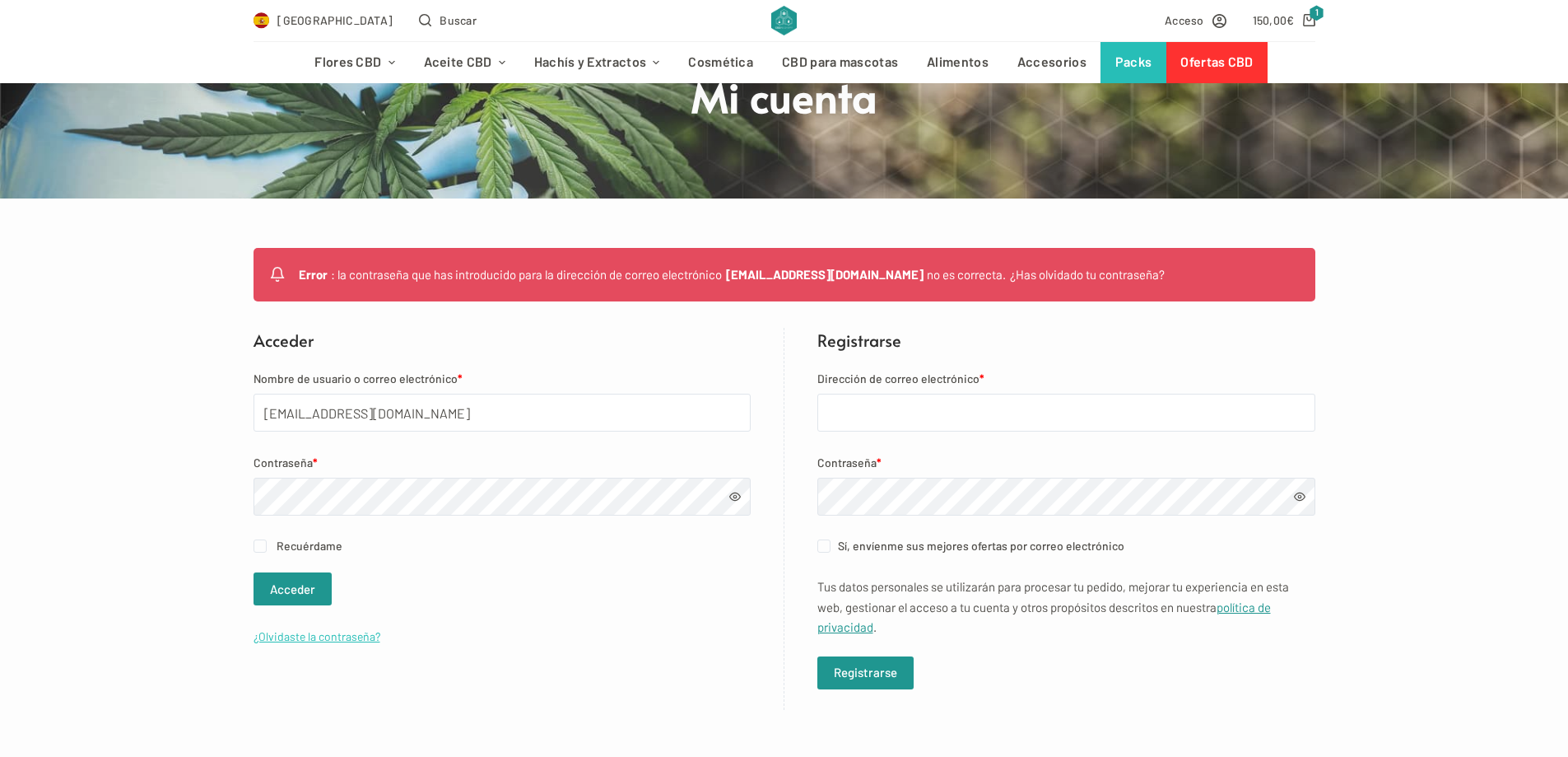
click at [316, 638] on link "¿Olvidaste la contraseña?" at bounding box center [317, 636] width 127 height 14
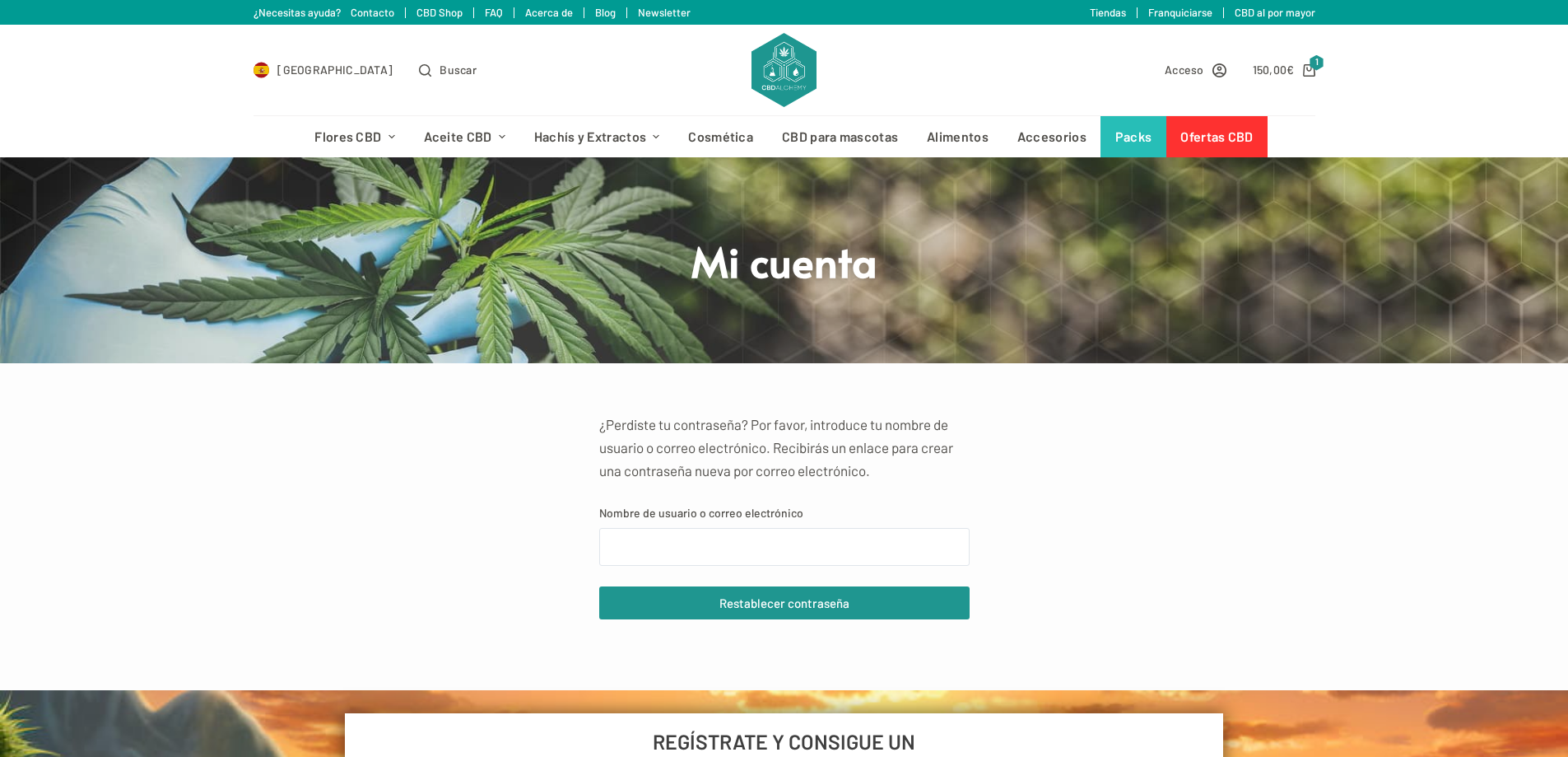
click at [708, 525] on p "Nombre de usuario o correo electrónico" at bounding box center [784, 534] width 370 height 63
click at [703, 535] on input "Nombre de usuario o correo electrónico" at bounding box center [784, 547] width 370 height 38
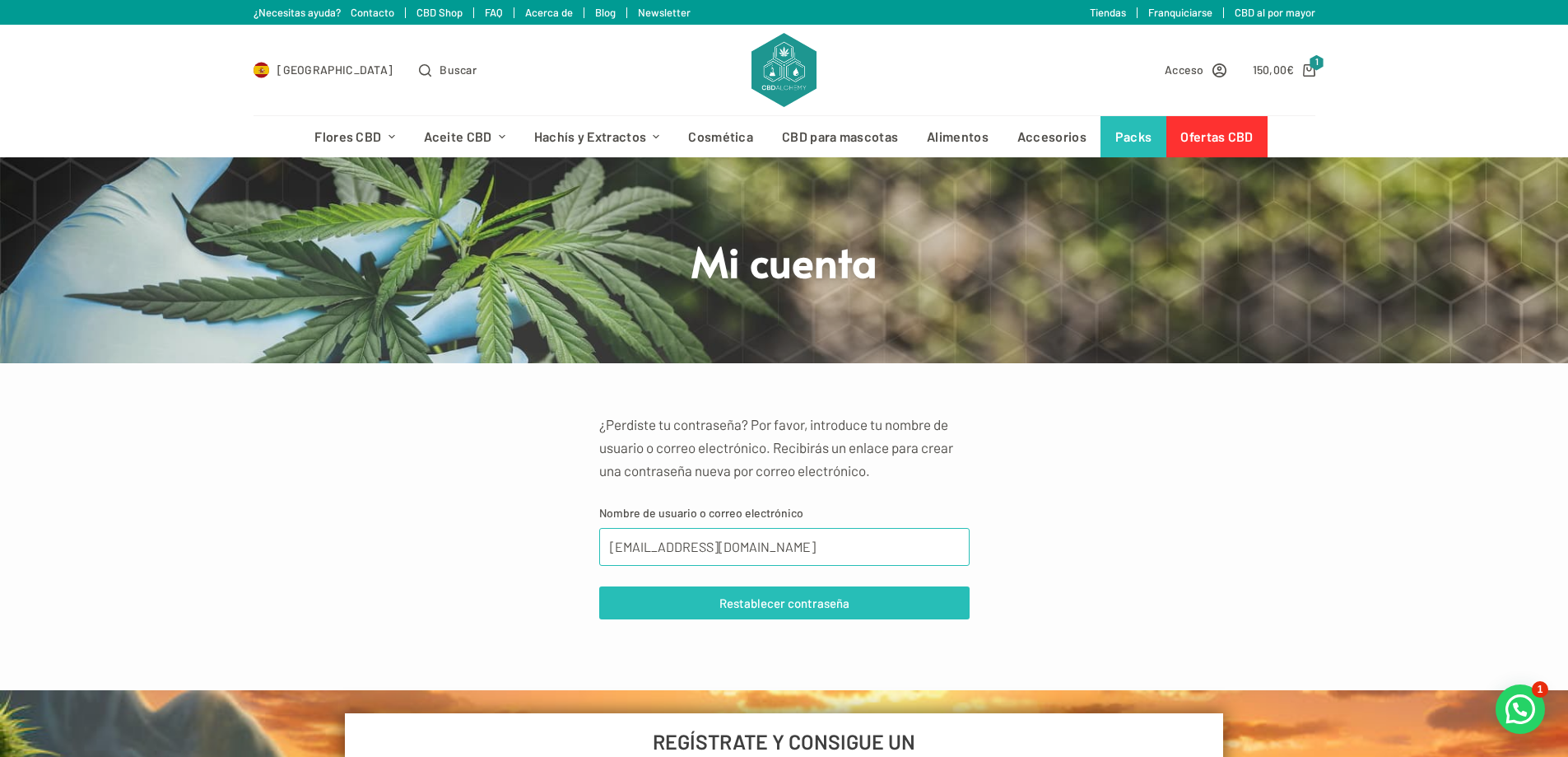
type input "[EMAIL_ADDRESS][DOMAIN_NAME]"
click at [782, 600] on button "Restablecer contraseña" at bounding box center [784, 602] width 370 height 33
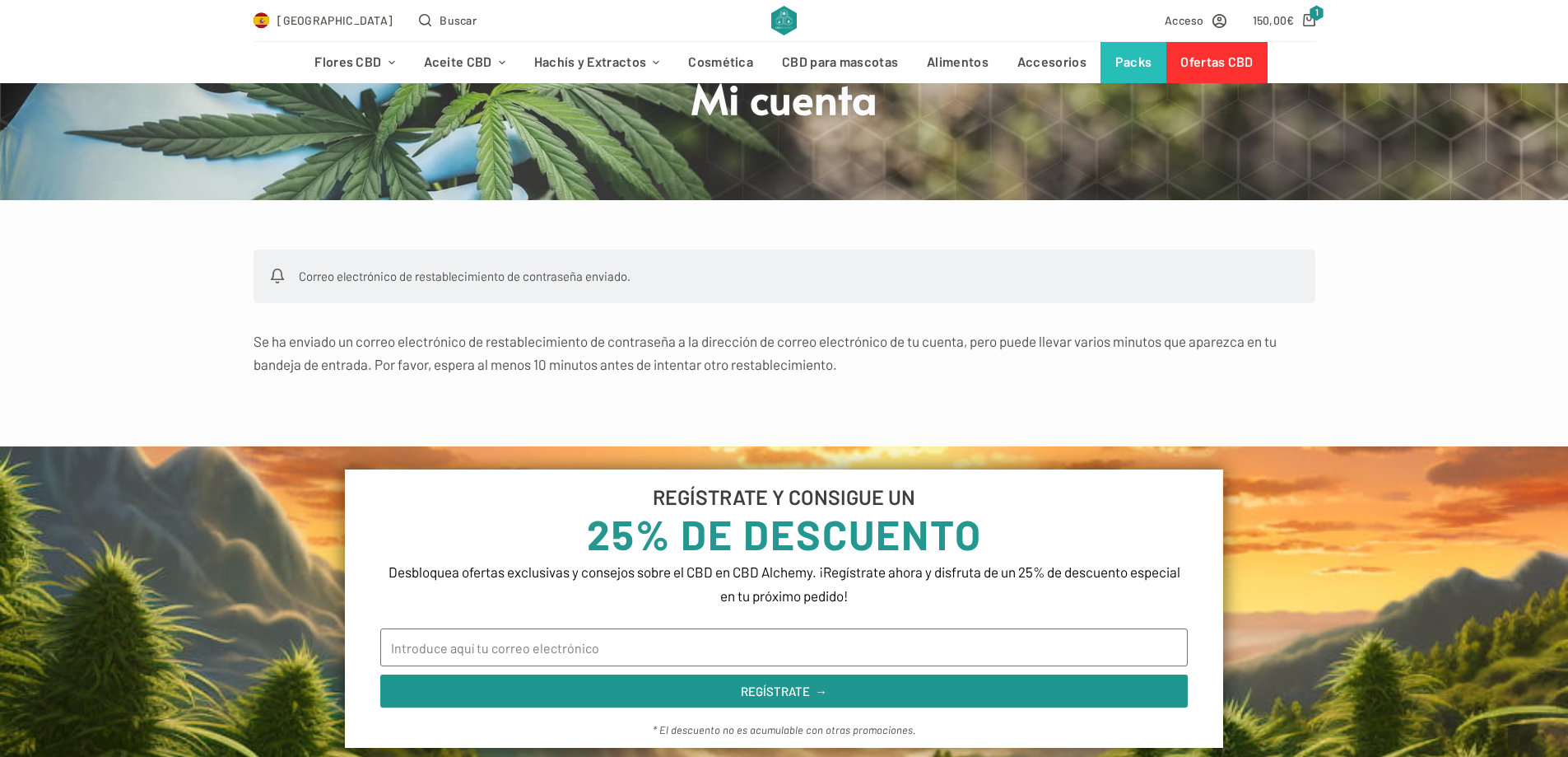
scroll to position [165, 0]
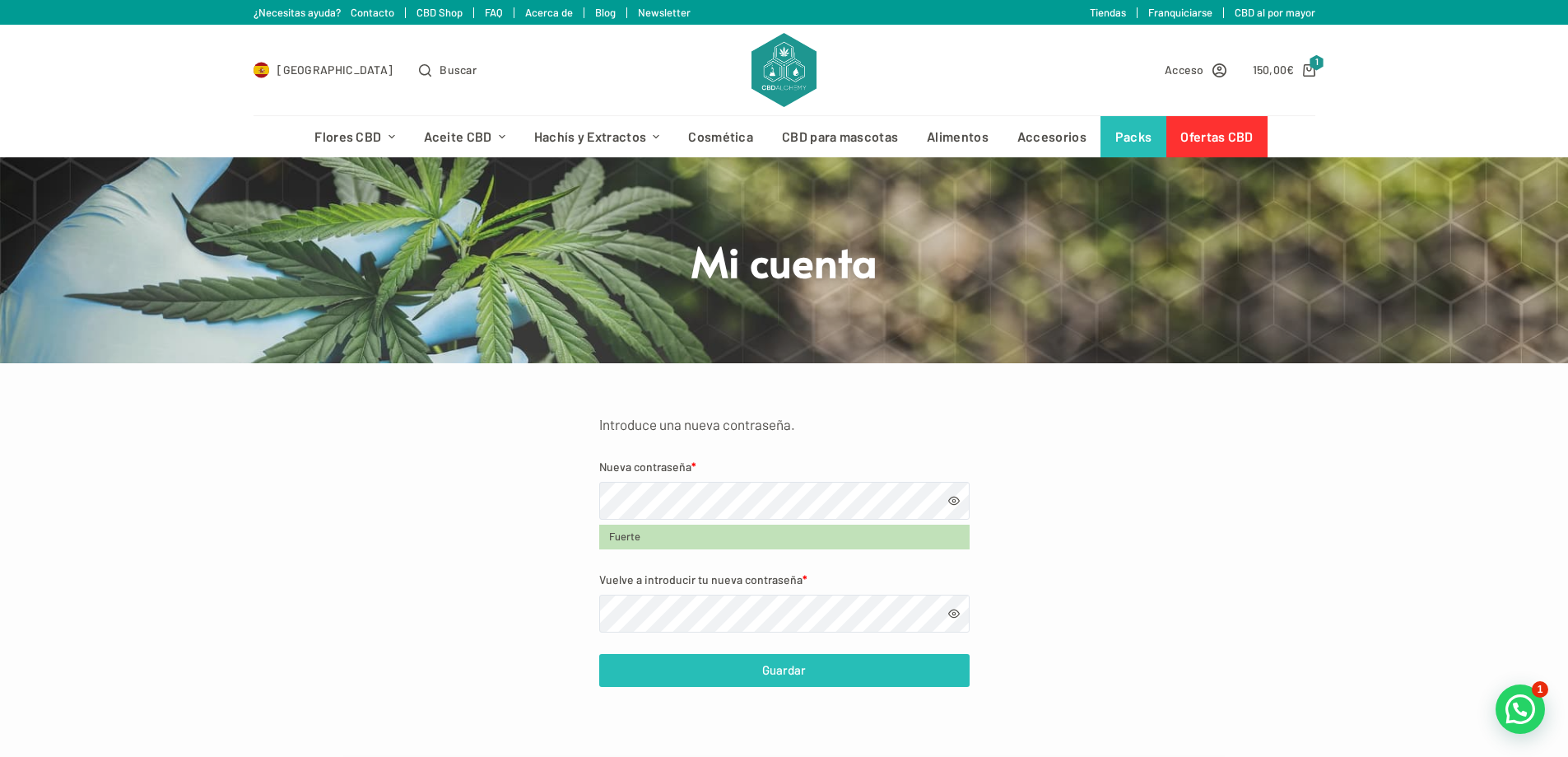
click at [767, 667] on button "Guardar" at bounding box center [784, 670] width 370 height 33
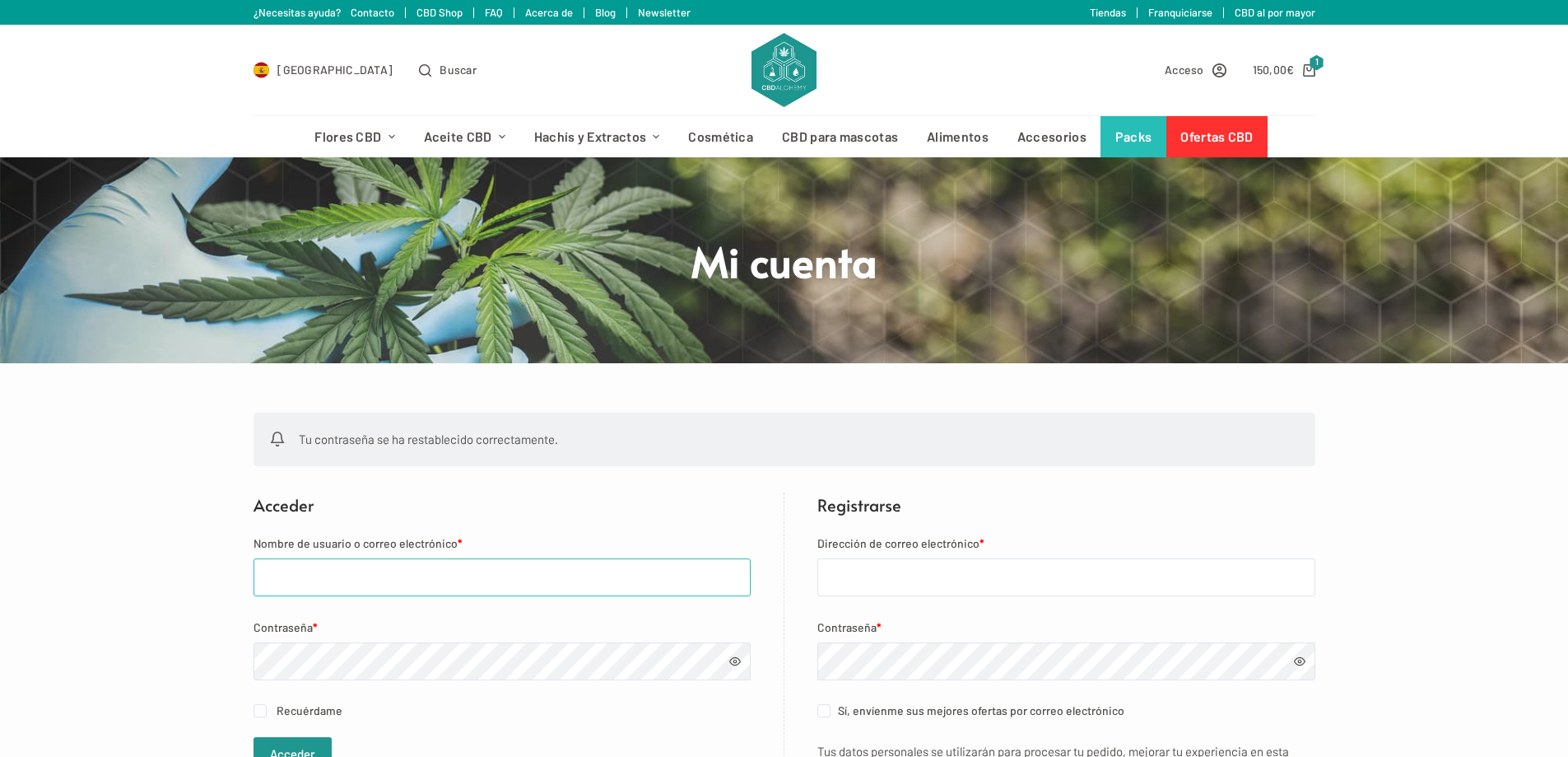
click at [433, 582] on input "Nombre de usuario o correo electrónico *" at bounding box center [502, 577] width 497 height 38
type input "borja.huerto@gmail.com"
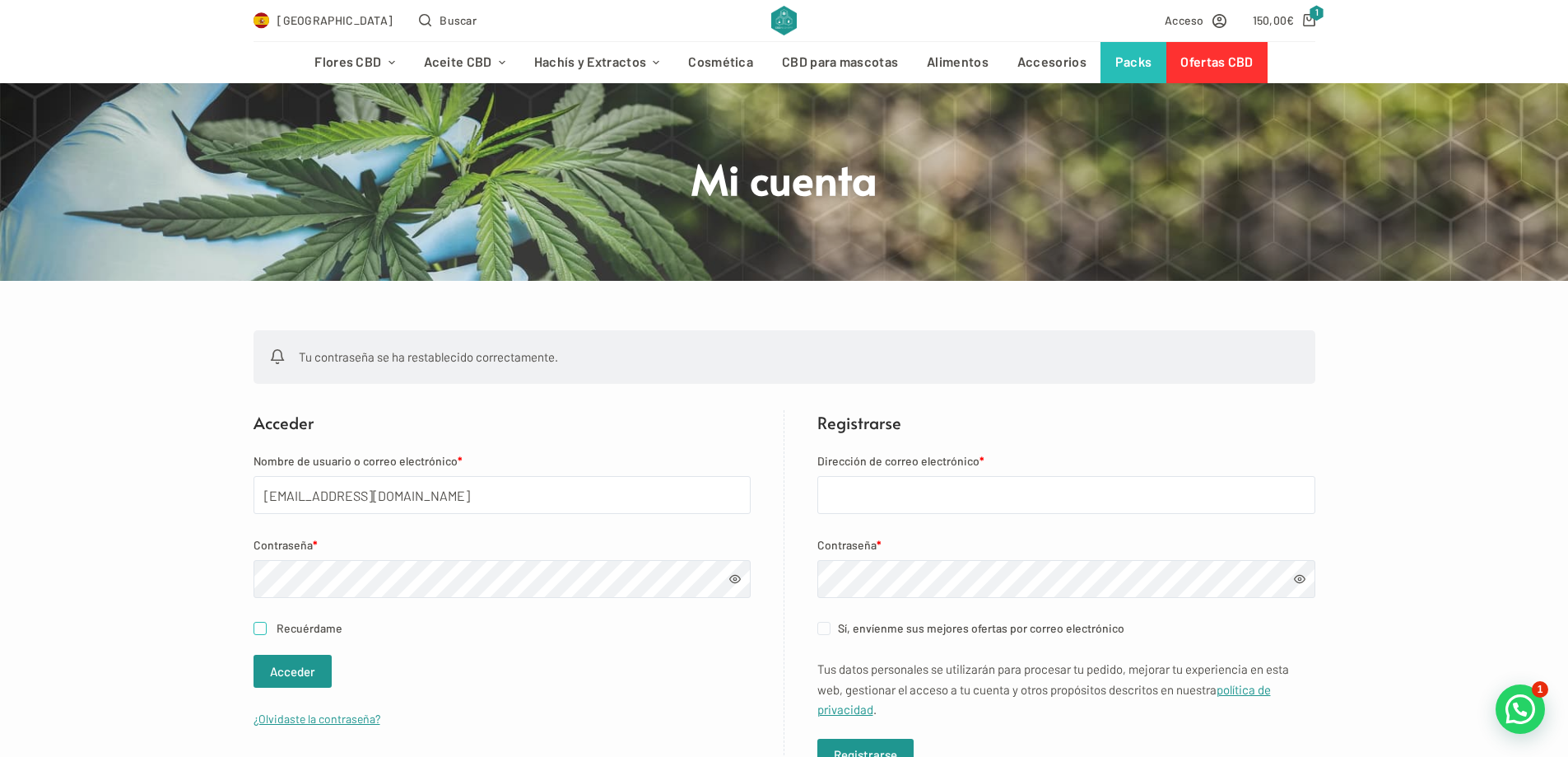
click at [266, 632] on input "Recuérdame" at bounding box center [260, 628] width 13 height 13
checkbox input "true"
click at [308, 672] on button "Acceder" at bounding box center [293, 671] width 78 height 33
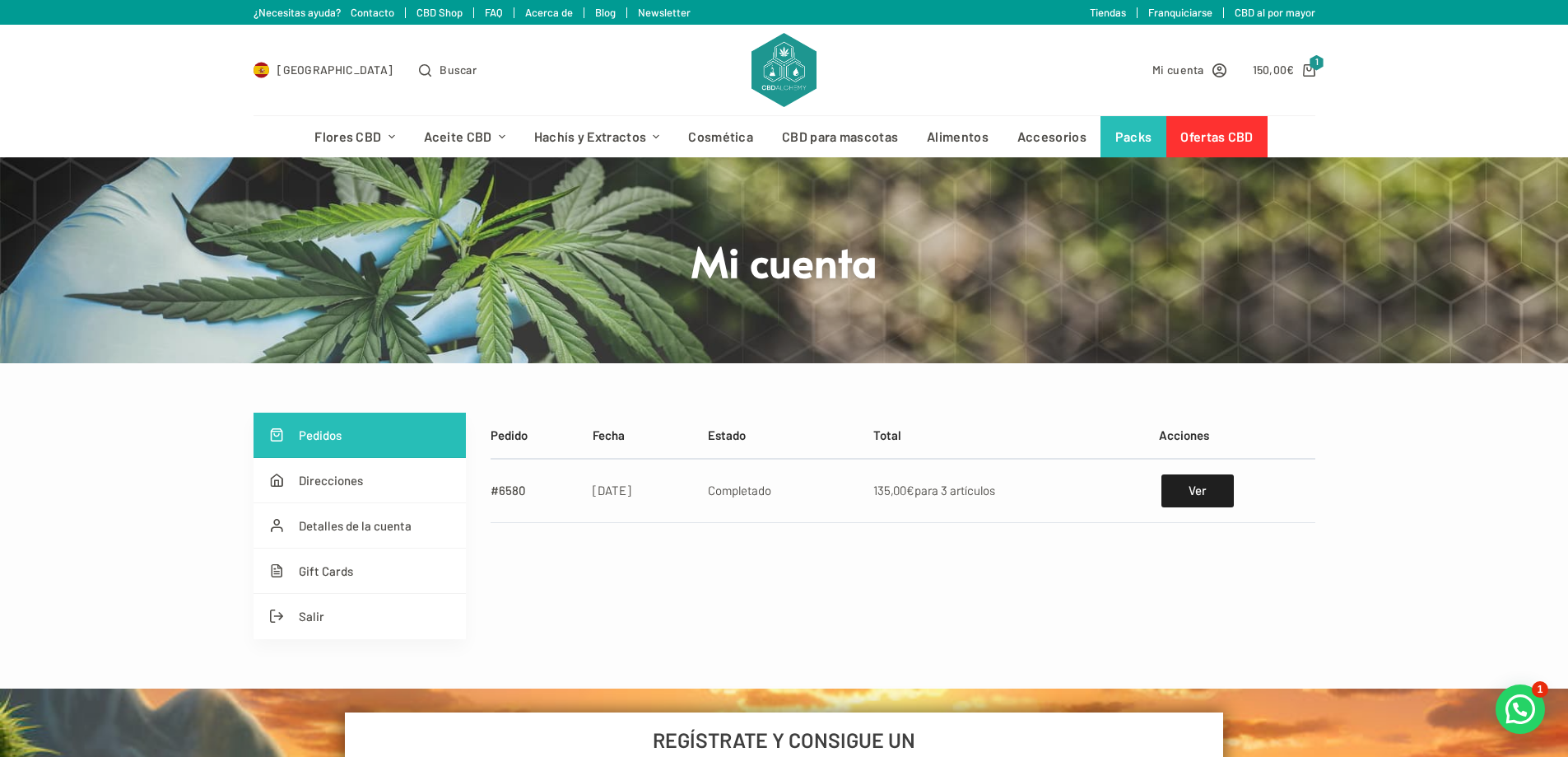
click at [133, 536] on div "Pedidos Direcciones Detalles de la cuenta Gift Cards Salir Pedido Fecha Estado …" at bounding box center [784, 526] width 1568 height 226
click at [1191, 490] on link "Ver" at bounding box center [1197, 490] width 71 height 33
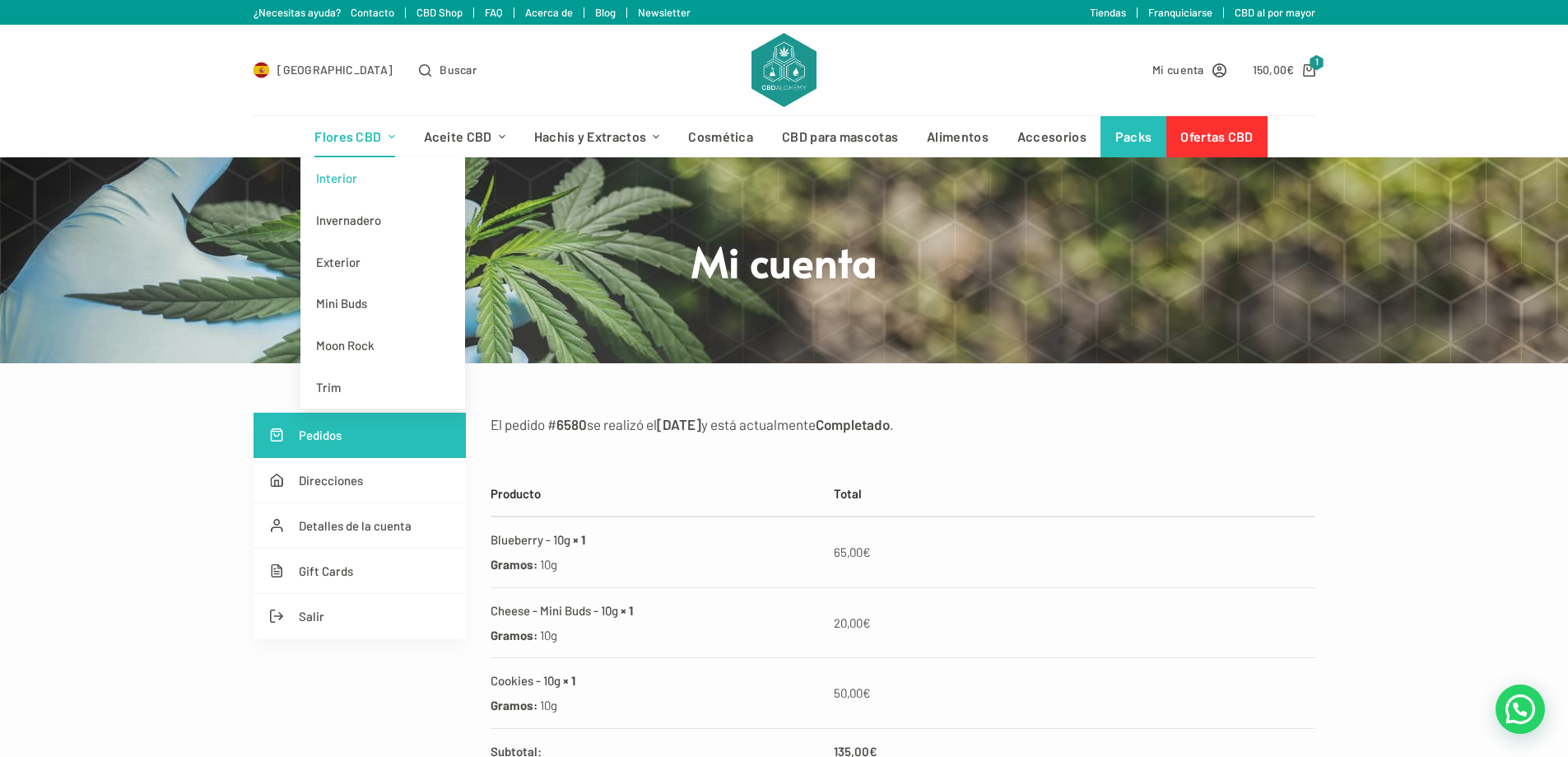
click at [349, 179] on link "Interior" at bounding box center [383, 178] width 165 height 42
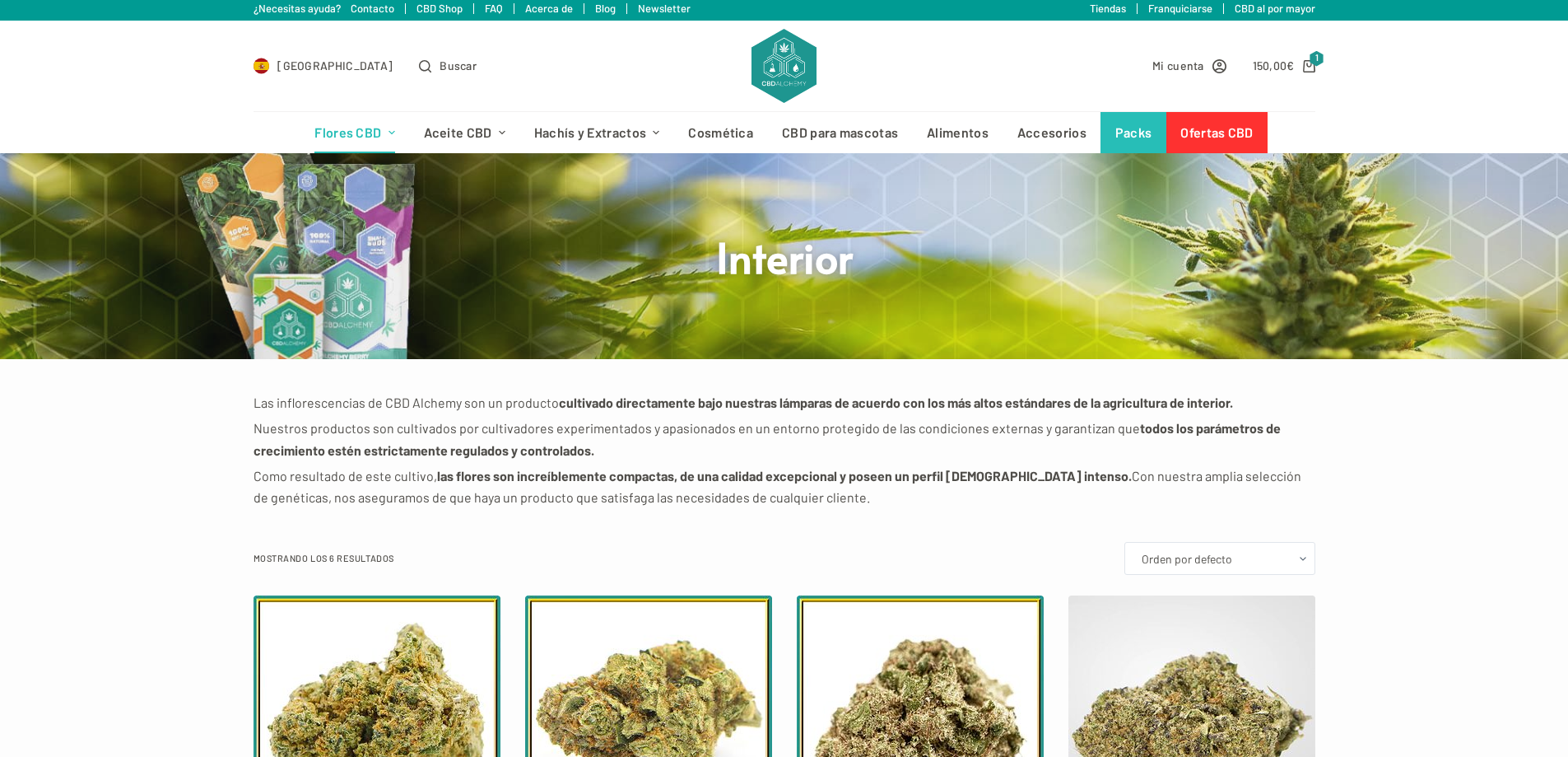
scroll to position [329, 0]
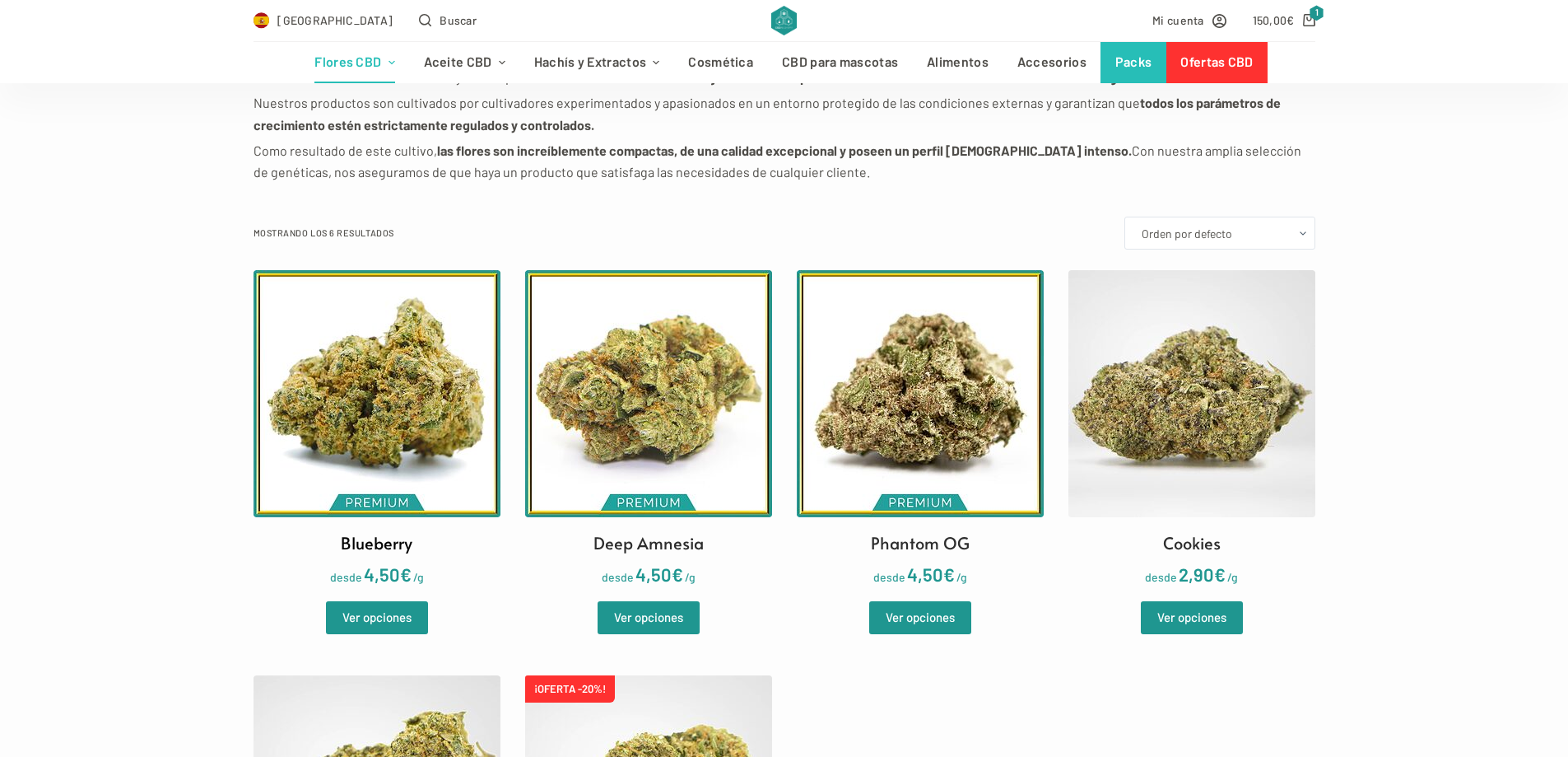
click at [392, 428] on img at bounding box center [377, 393] width 247 height 247
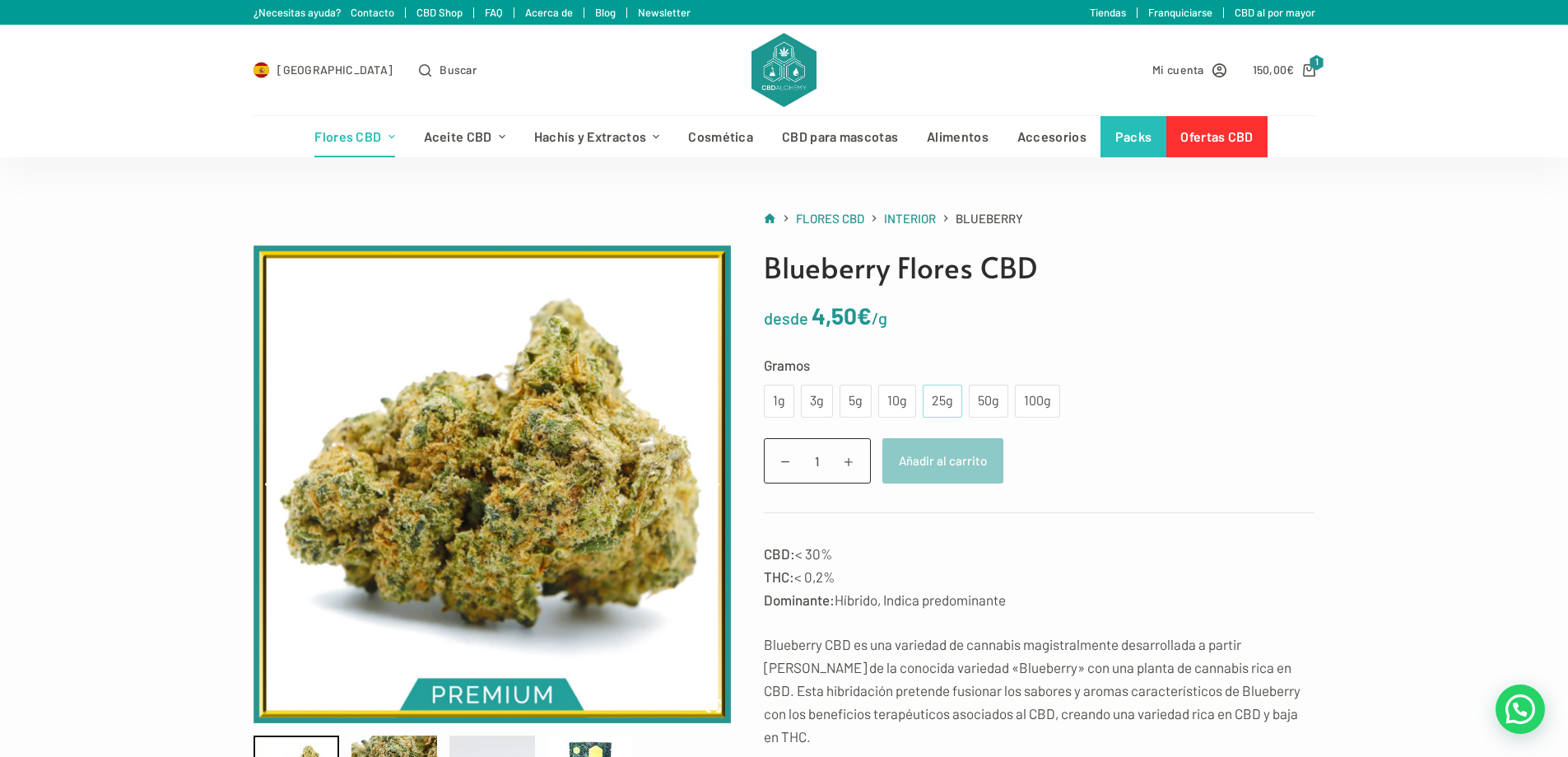
click at [934, 390] on div "25g" at bounding box center [942, 401] width 20 height 22
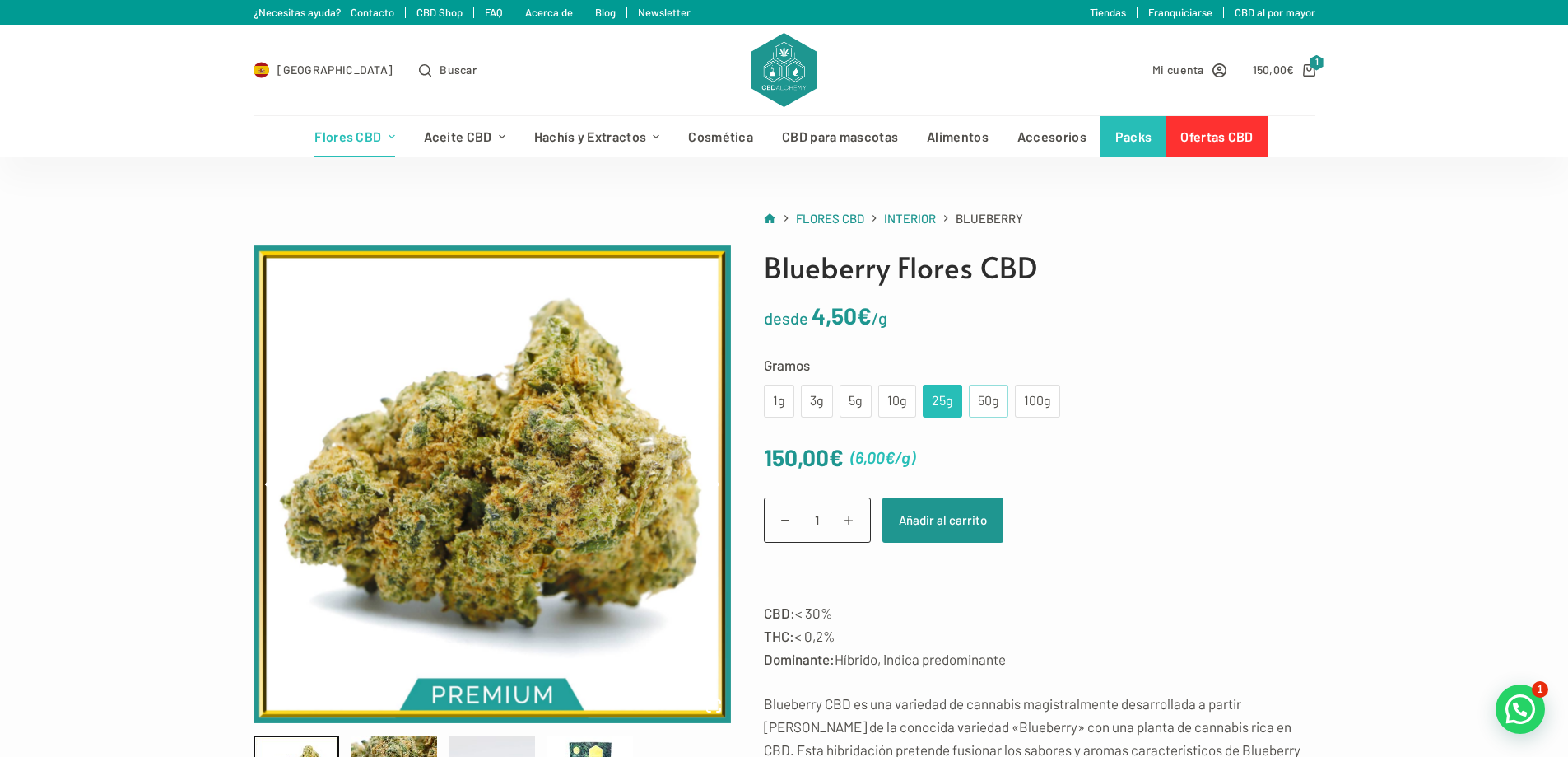
click at [979, 403] on div "50g" at bounding box center [989, 401] width 20 height 22
click at [949, 403] on div "25g" at bounding box center [942, 401] width 20 height 22
click at [945, 516] on button "Añadir al carrito" at bounding box center [943, 520] width 121 height 46
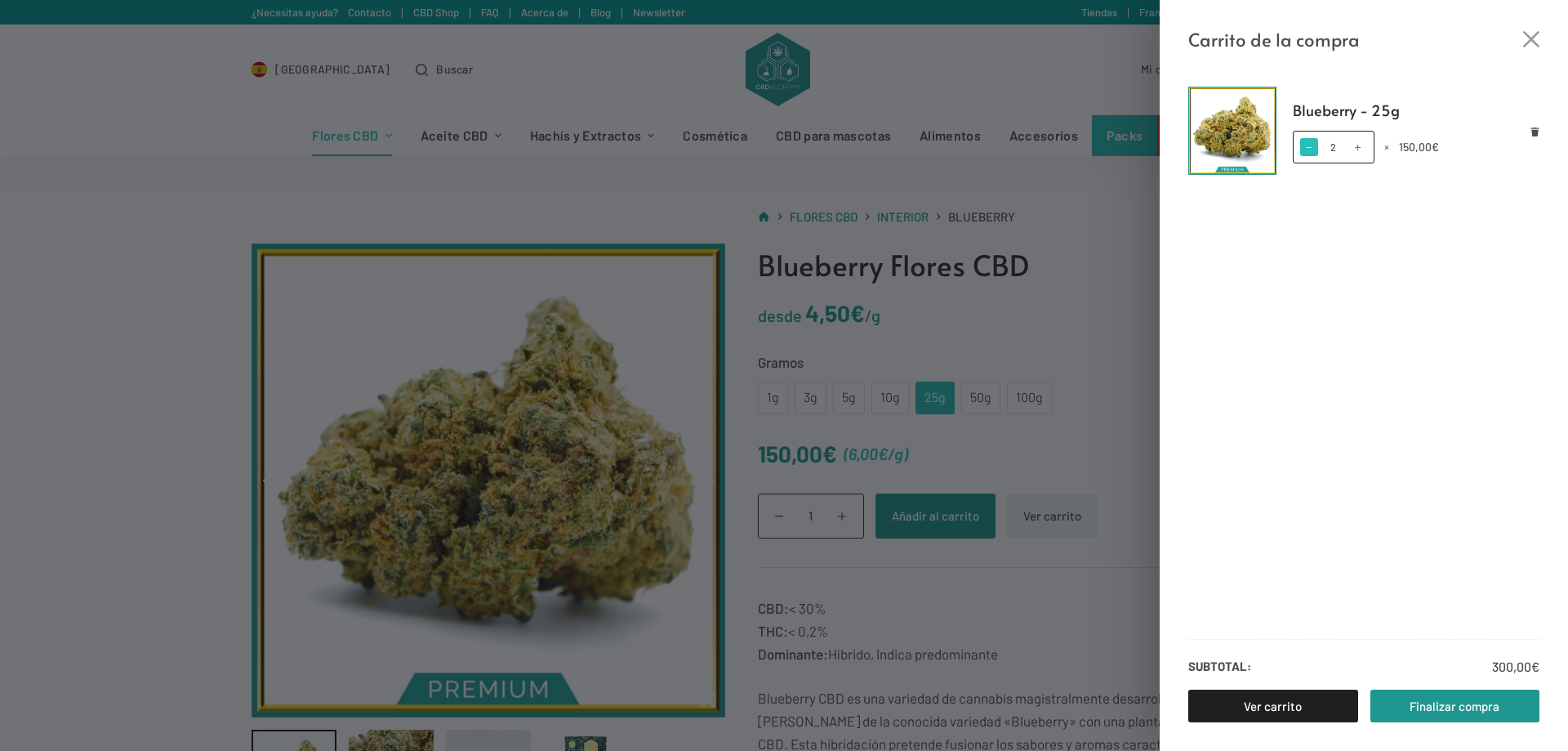
click at [1307, 152] on span at bounding box center [1309, 147] width 18 height 18
type input "1"
click at [1445, 708] on link "Finalizar compra" at bounding box center [1455, 705] width 170 height 32
click at [407, 199] on div "Carrito de la compra Blueberry - 25g Blueberry - 25g cantidad 1 × 150,00 € Subt…" at bounding box center [784, 375] width 1568 height 751
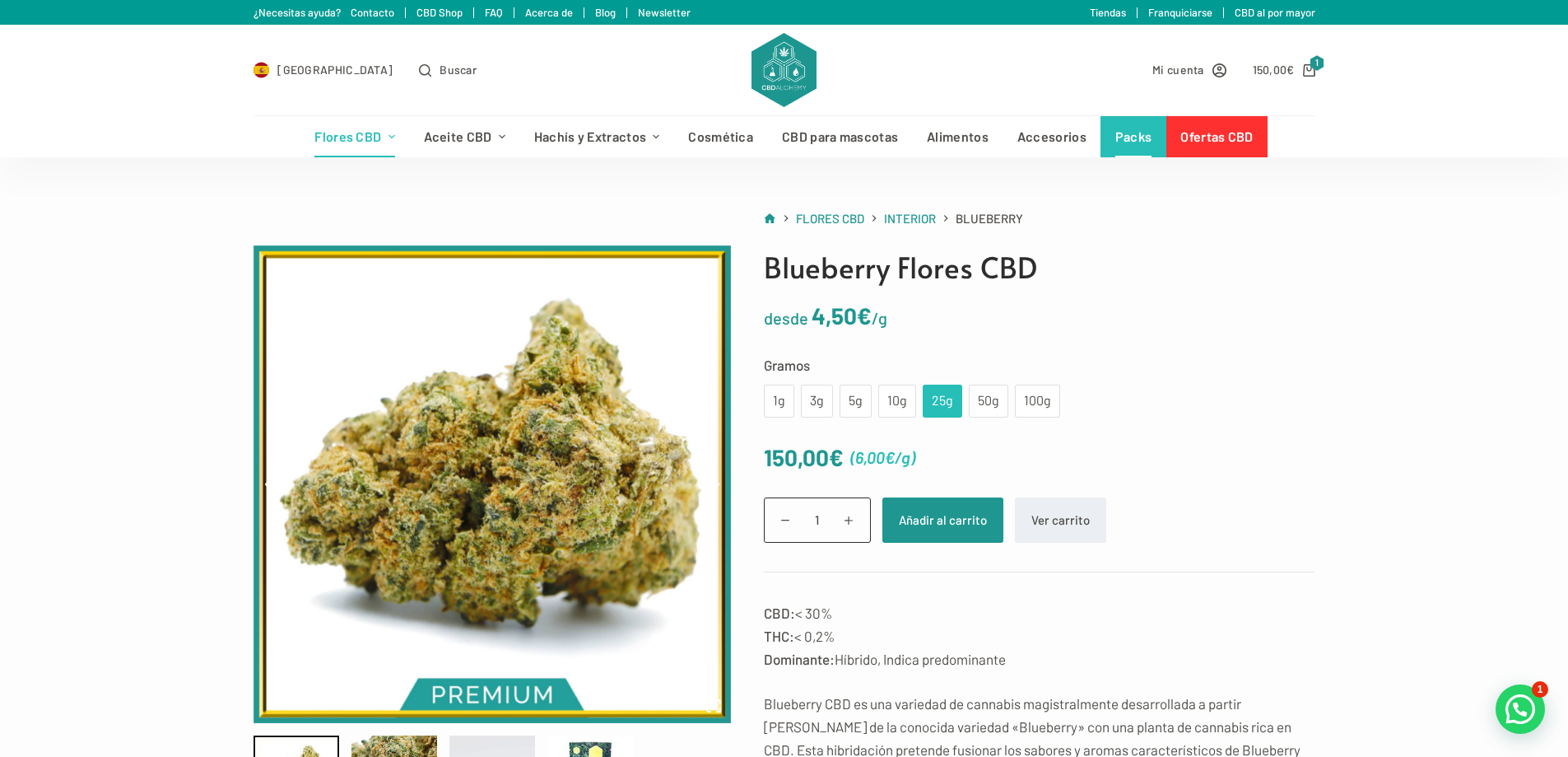
click at [1126, 138] on link "Packs" at bounding box center [1133, 136] width 65 height 41
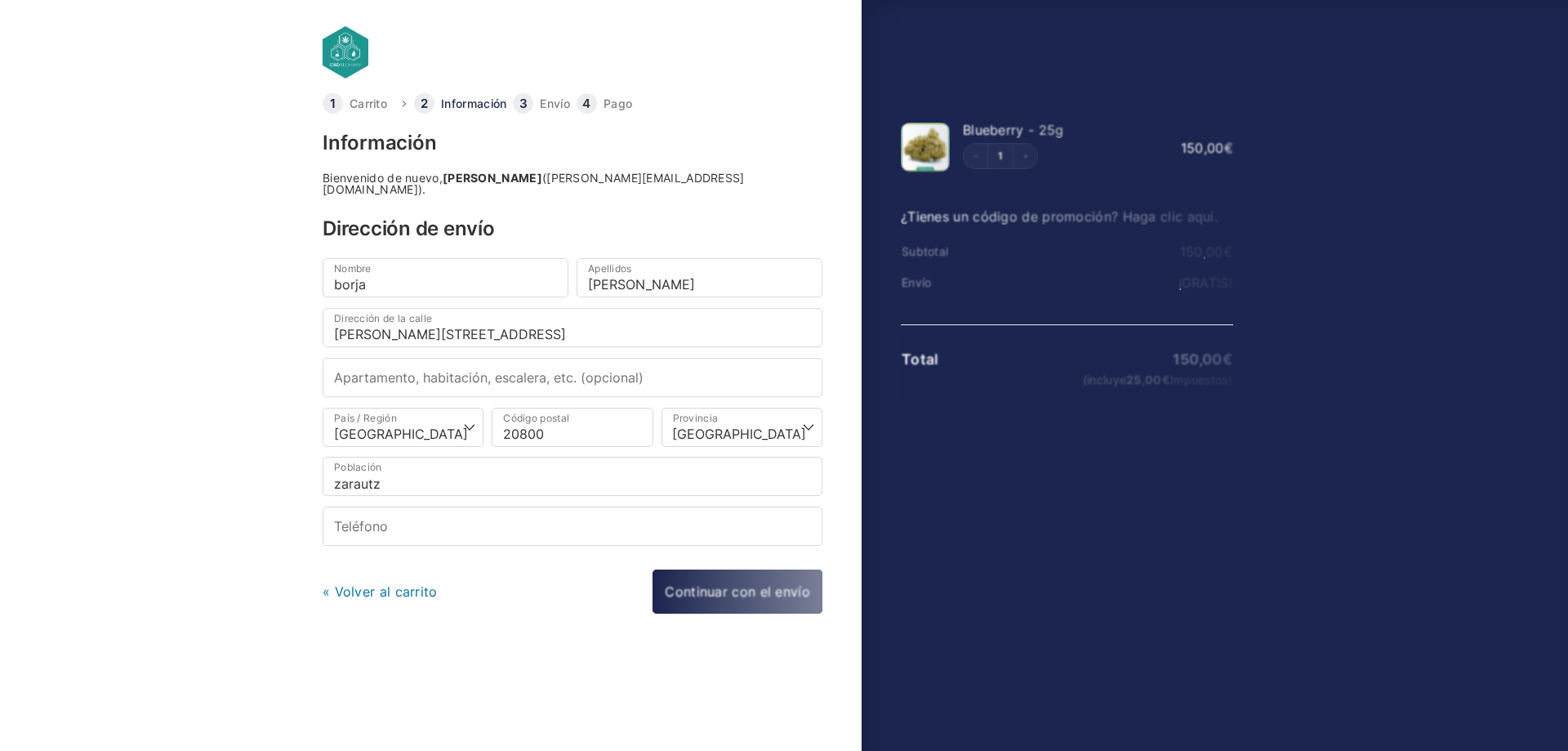
select select "SS"
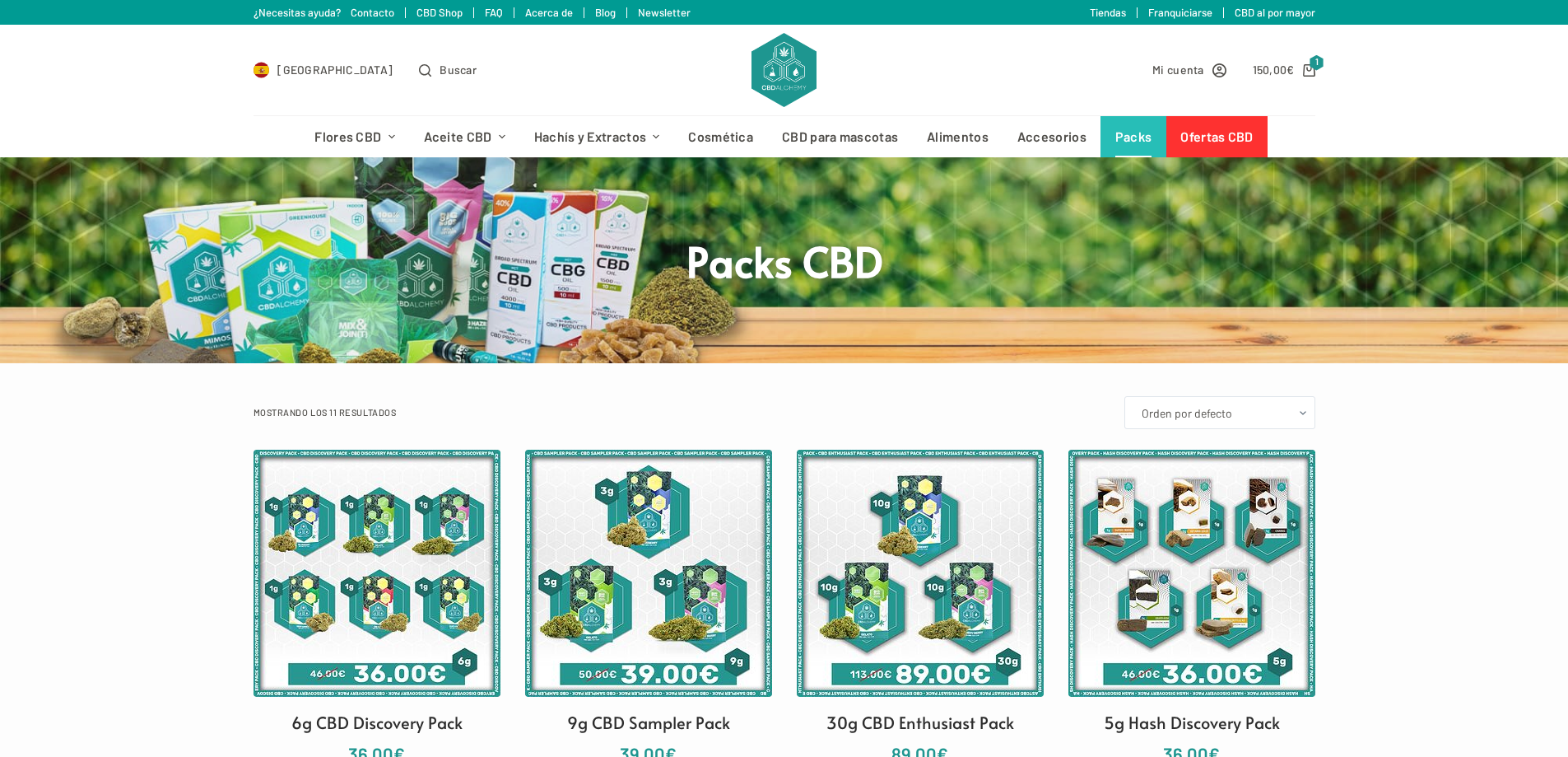
click at [1201, 138] on link "Ofertas CBD" at bounding box center [1217, 136] width 101 height 41
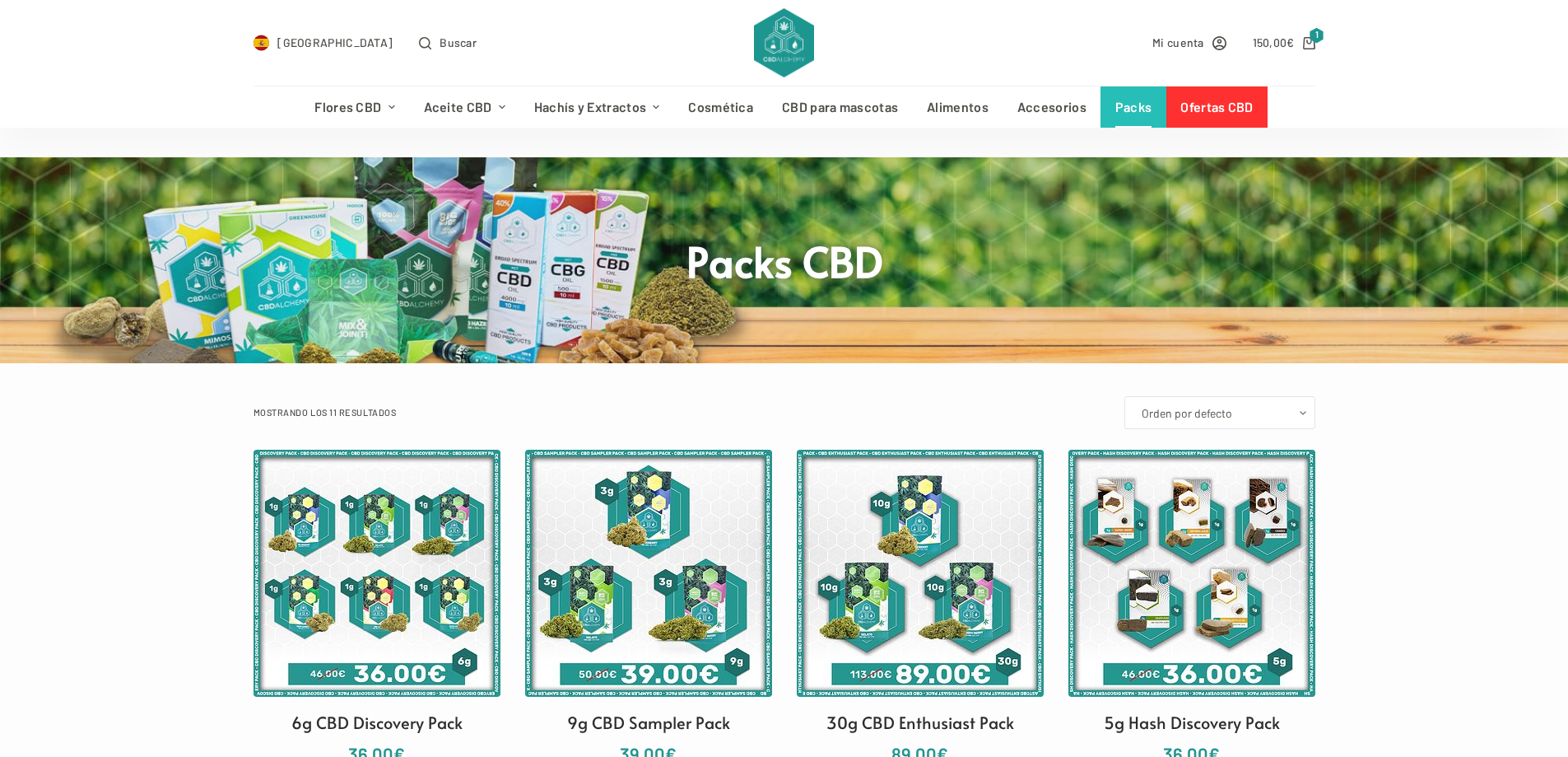
scroll to position [82, 0]
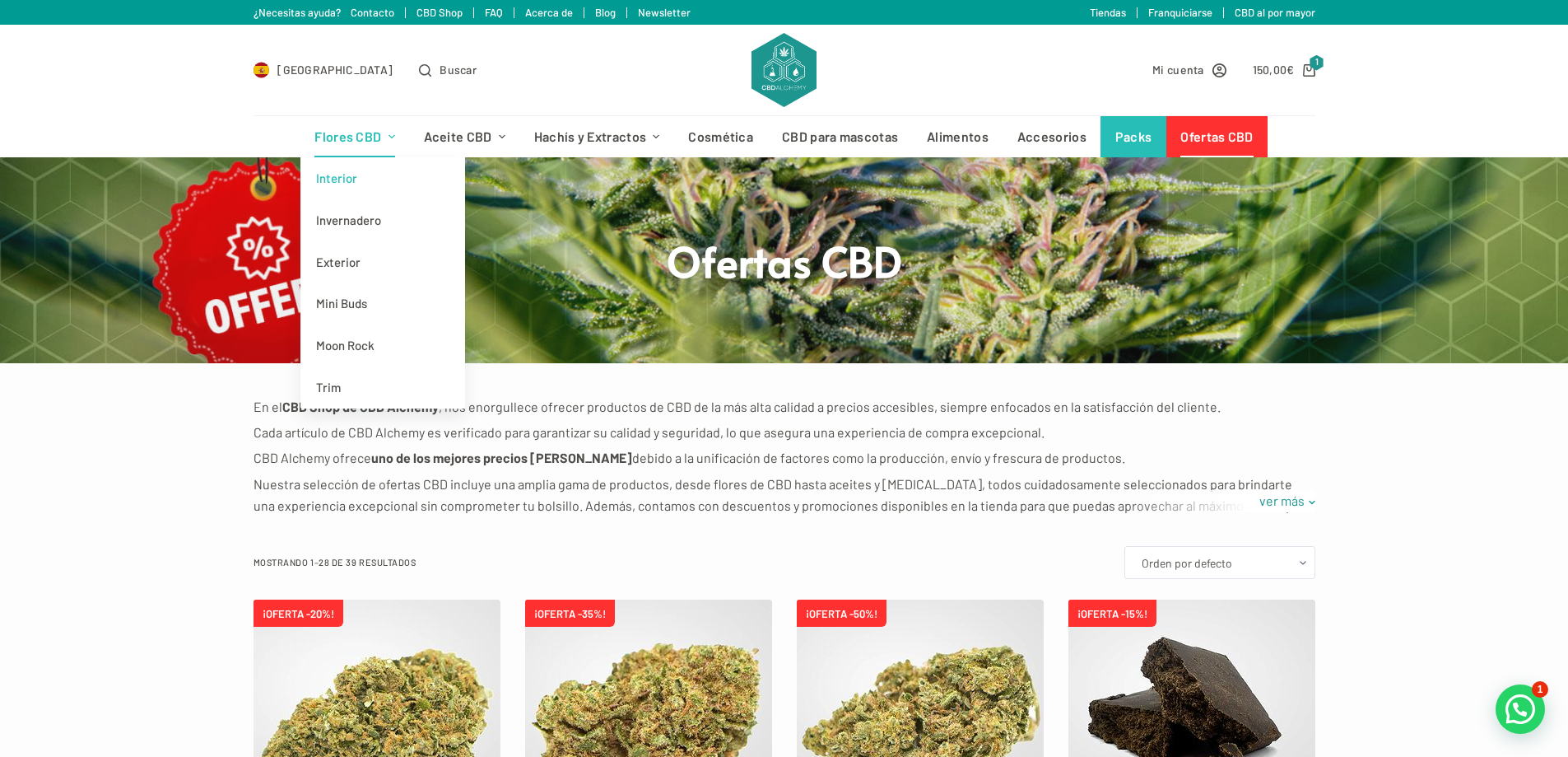
click at [345, 177] on link "Interior" at bounding box center [383, 178] width 165 height 42
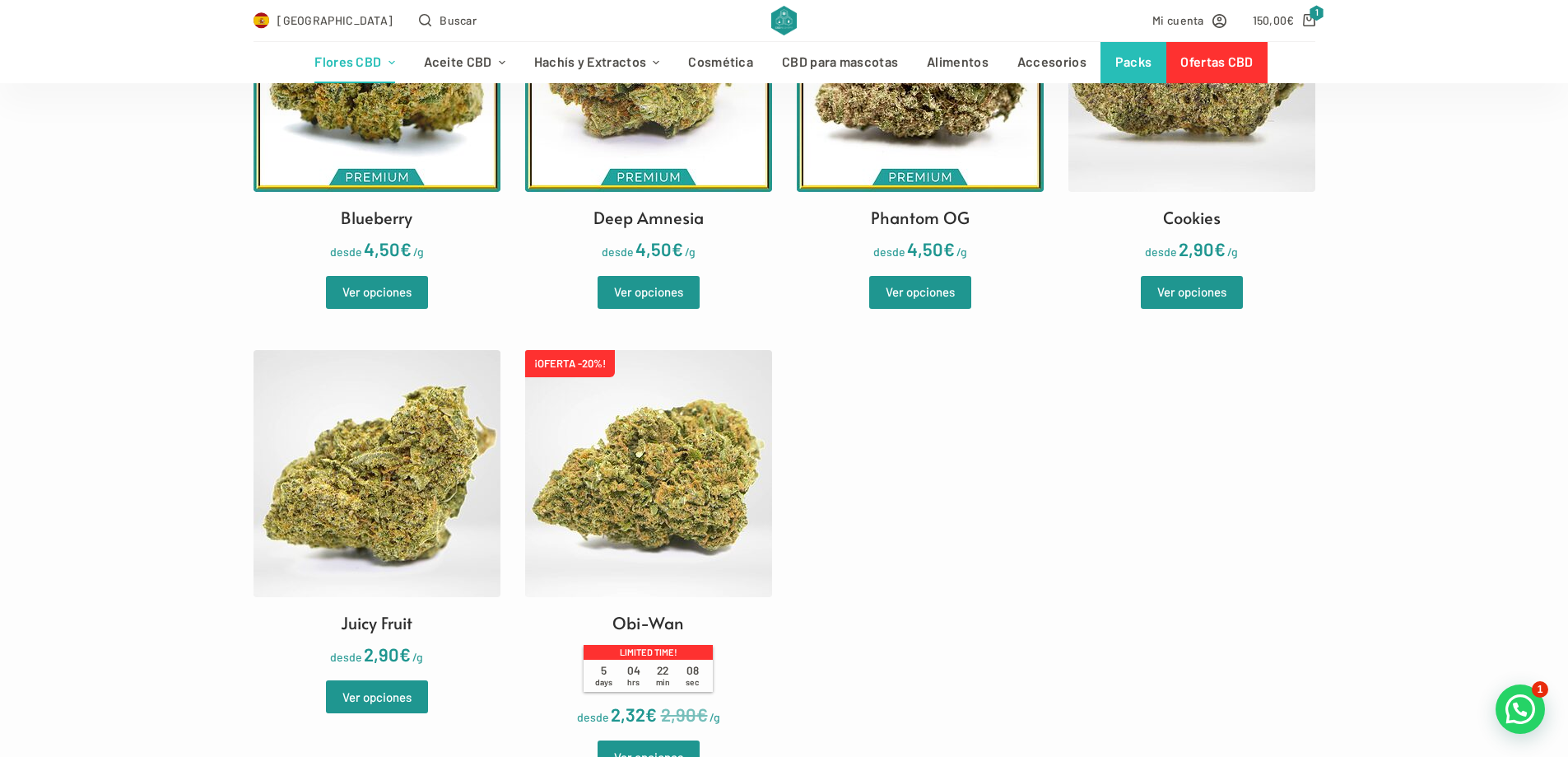
scroll to position [659, 0]
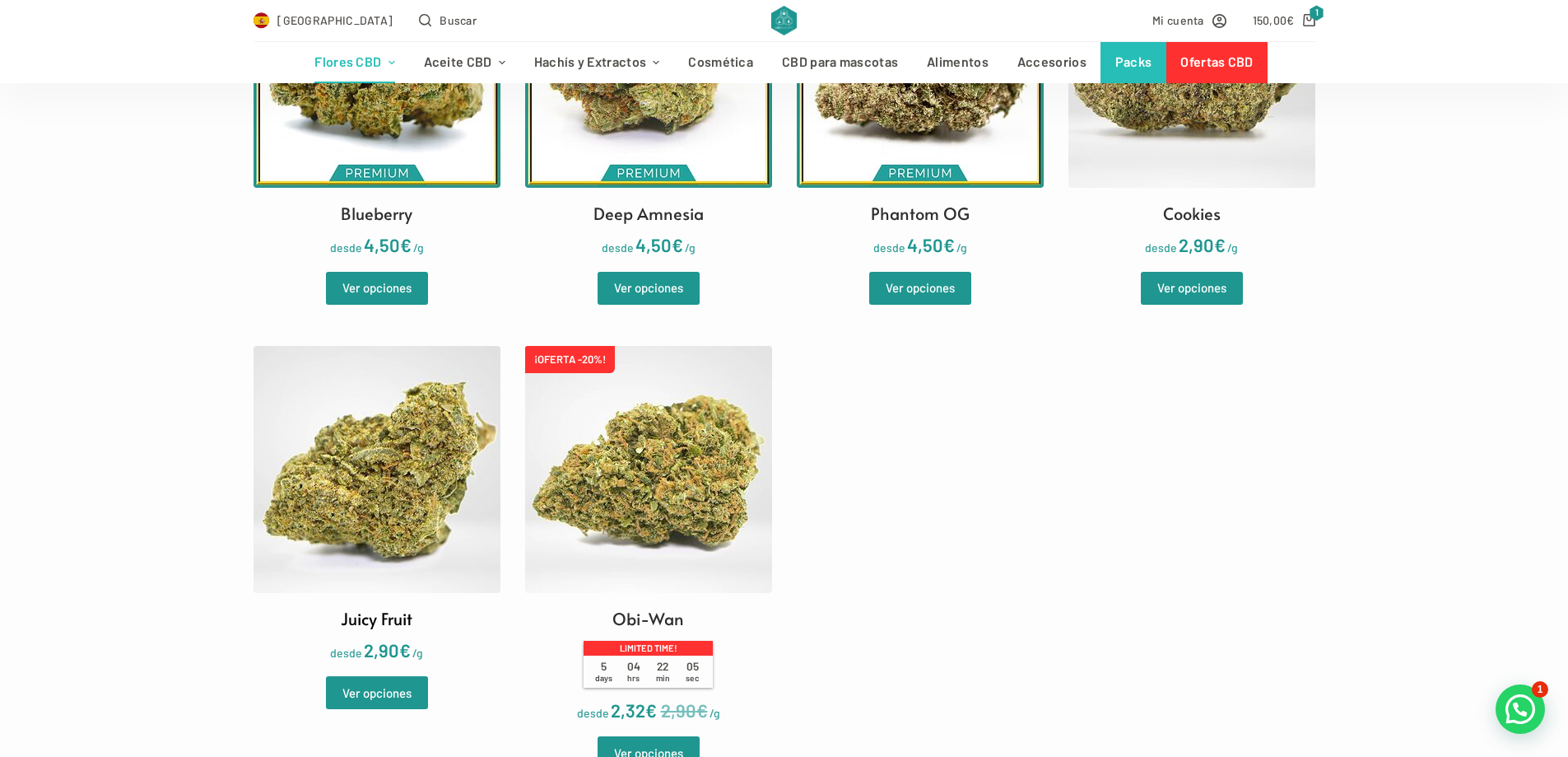
click at [370, 491] on img at bounding box center [377, 469] width 247 height 247
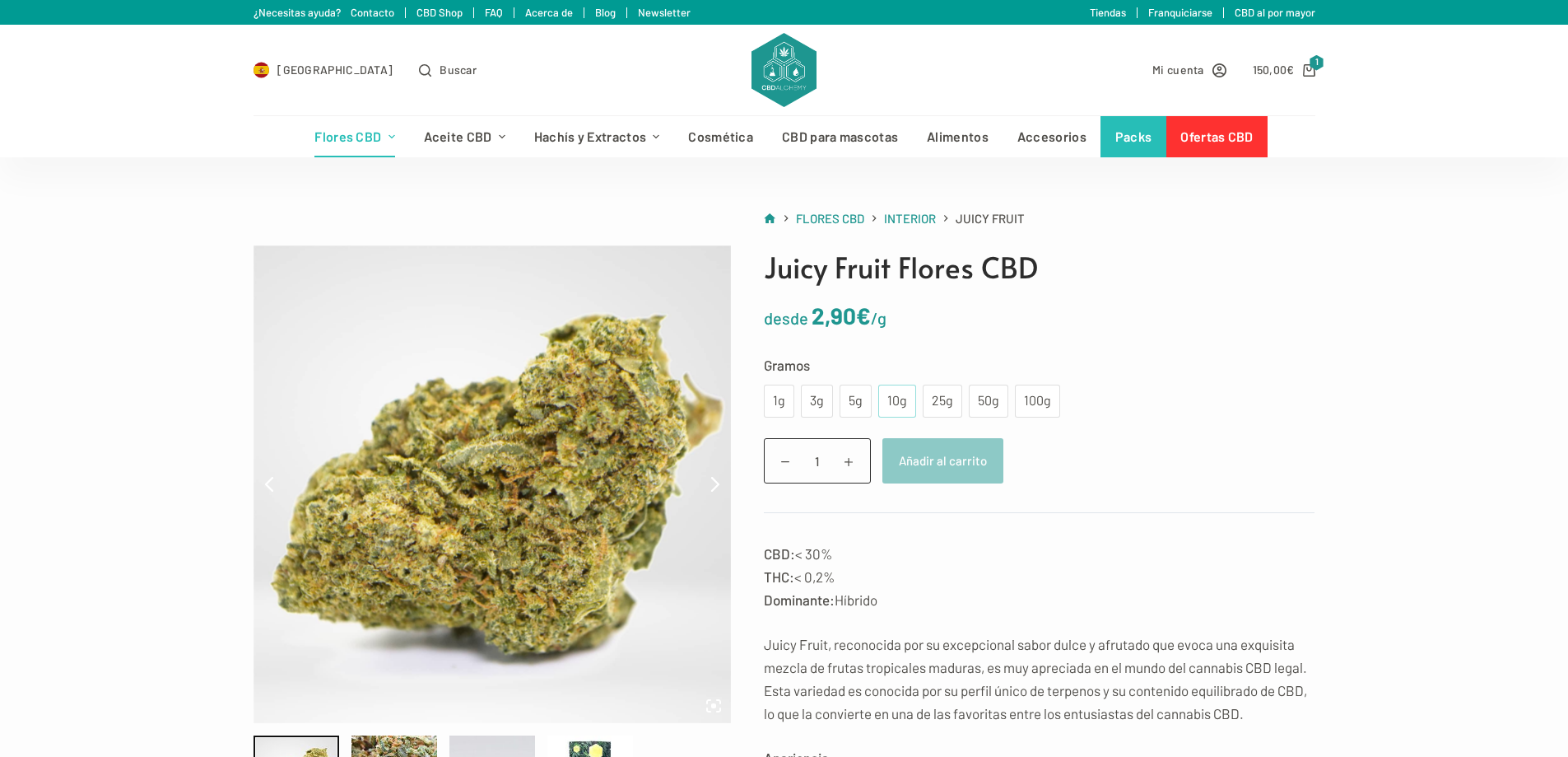
click at [893, 405] on div "10g" at bounding box center [897, 401] width 18 height 22
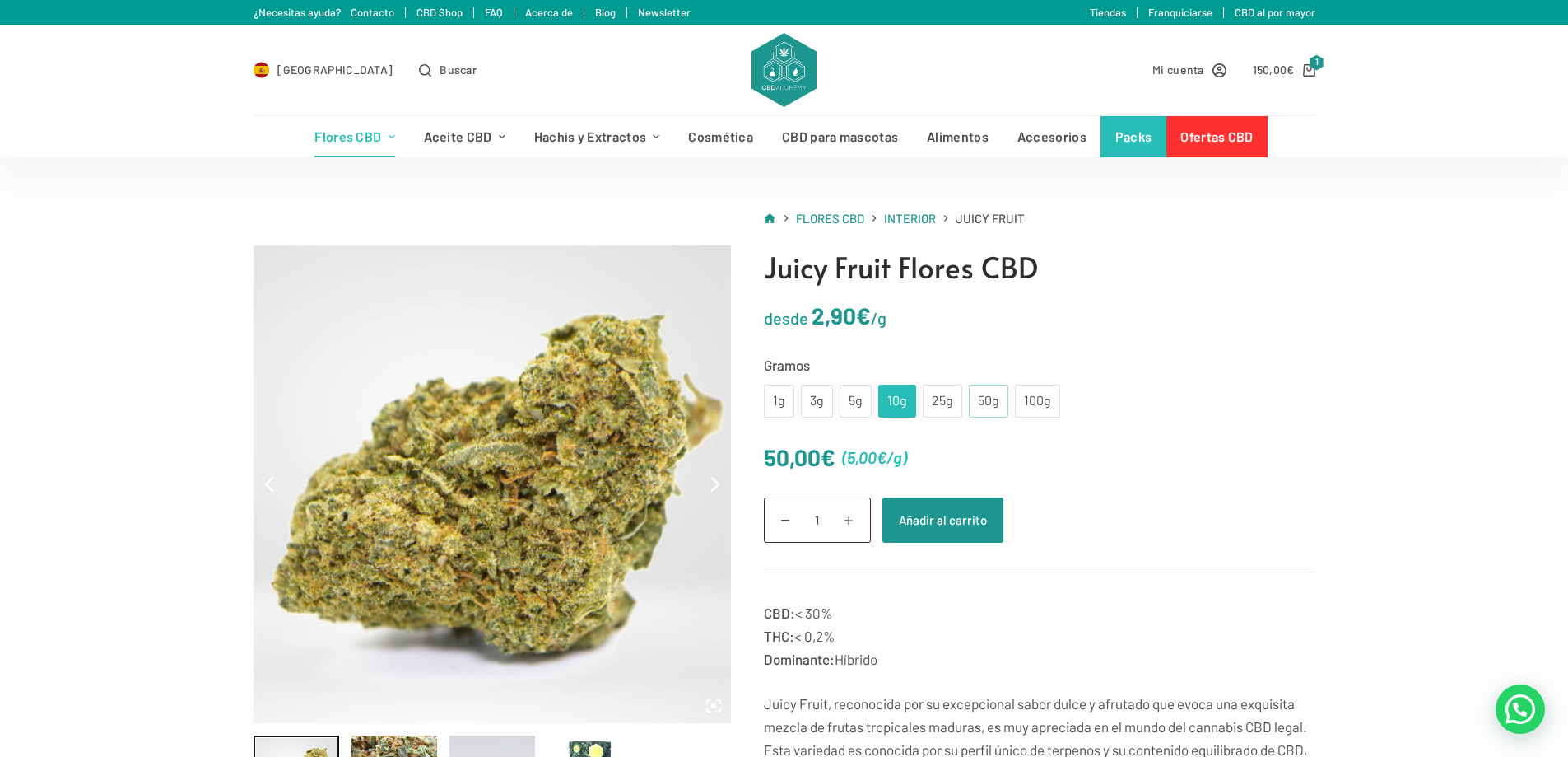
click at [969, 408] on div "50g" at bounding box center [989, 401] width 40 height 33
click at [947, 399] on div "25g" at bounding box center [942, 401] width 20 height 22
click at [893, 397] on div "10g" at bounding box center [897, 401] width 18 height 22
click at [955, 520] on button "Añadir al carrito" at bounding box center [943, 520] width 121 height 46
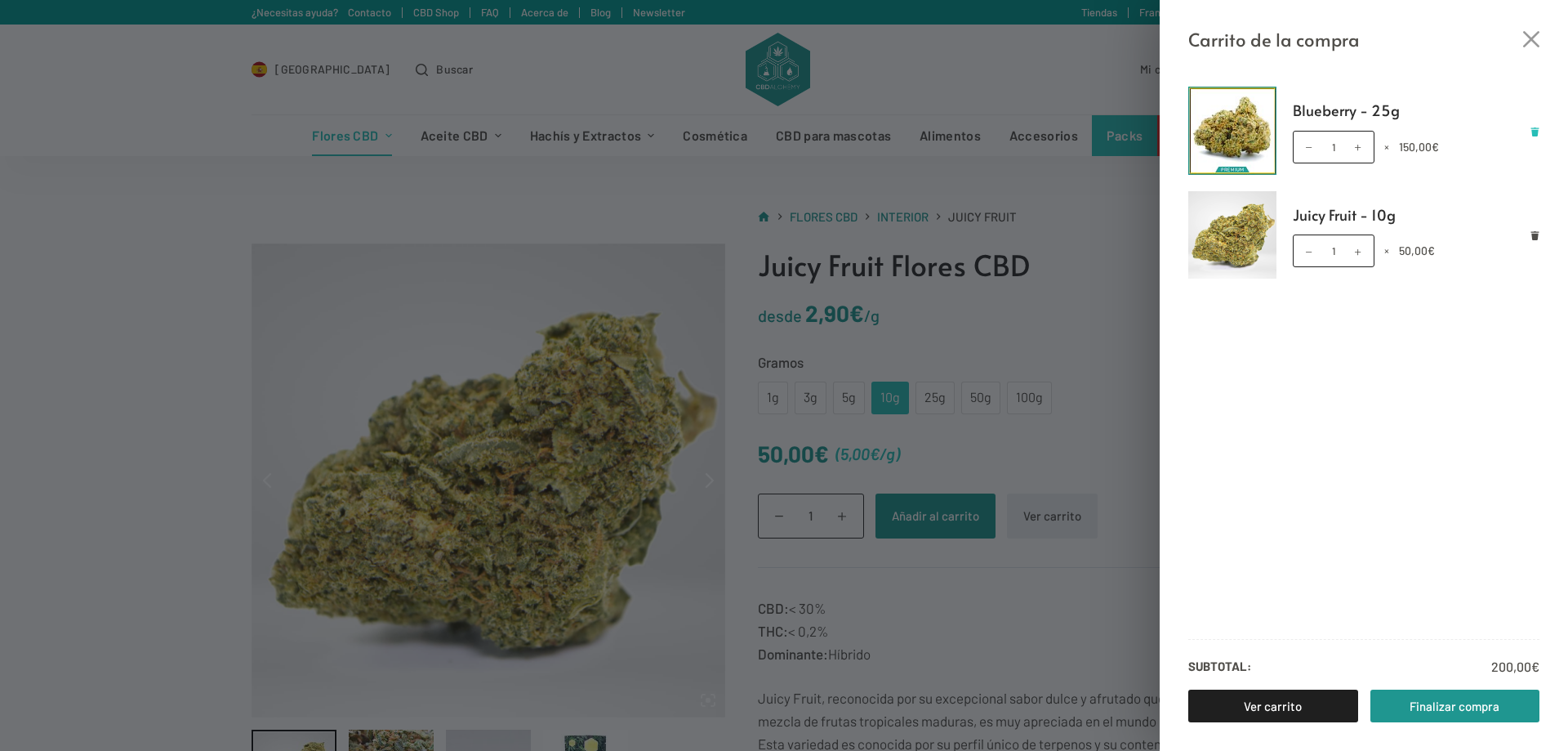
click at [1535, 134] on icon "Eliminar Blueberry - 25g del carrito" at bounding box center [1536, 131] width 8 height 9
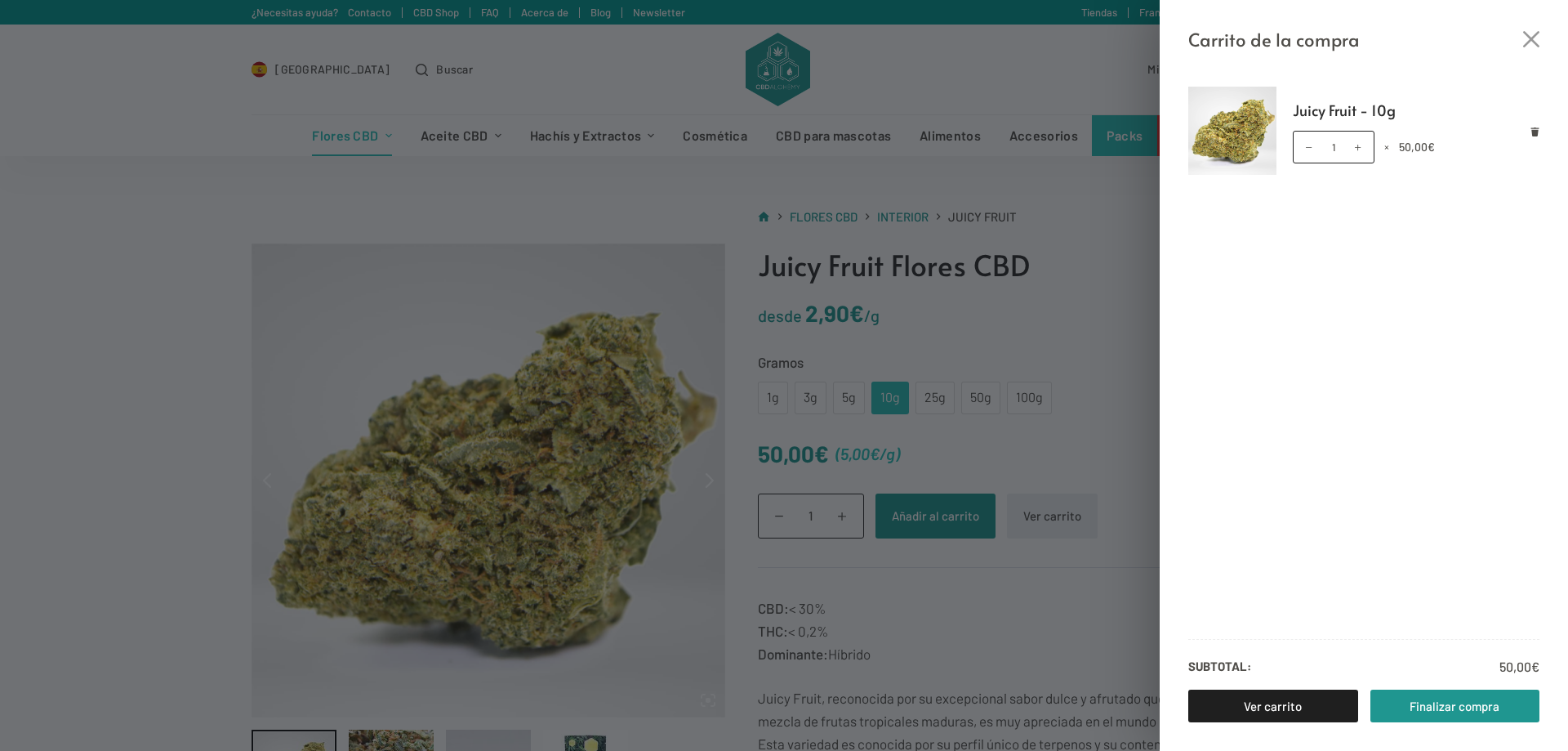
drag, startPoint x: 245, startPoint y: 225, endPoint x: 285, endPoint y: 215, distance: 41.2
click at [245, 226] on div "Carrito de la compra Juicy Fruit - 10g Juicy Fruit - 10g cantidad 1 × 50,00 € S…" at bounding box center [784, 375] width 1568 height 751
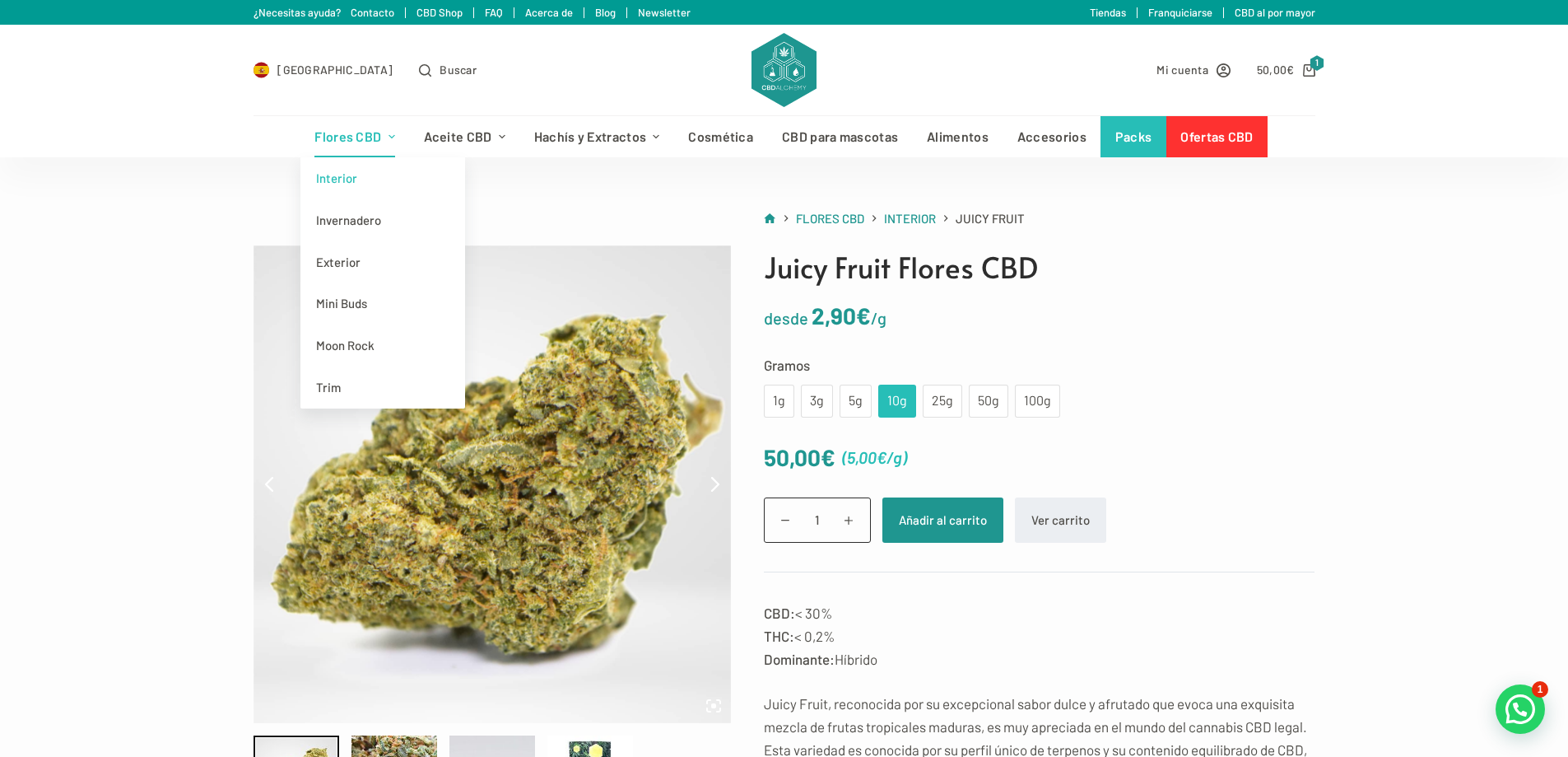
click at [368, 129] on link "Flores CBD" at bounding box center [355, 136] width 109 height 41
click at [331, 162] on link "Interior" at bounding box center [383, 178] width 165 height 42
click at [344, 170] on link "Interior" at bounding box center [383, 178] width 165 height 42
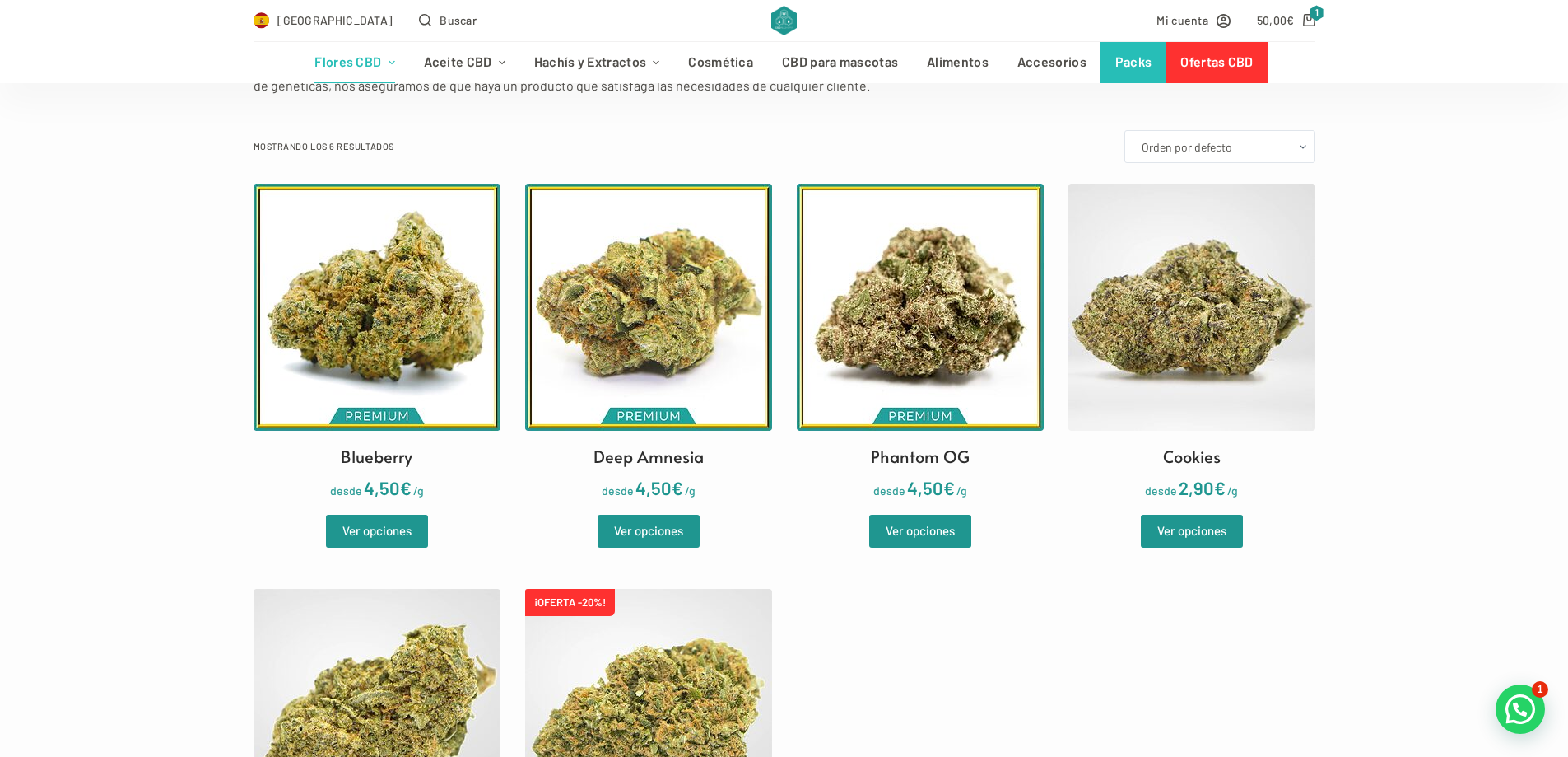
scroll to position [412, 0]
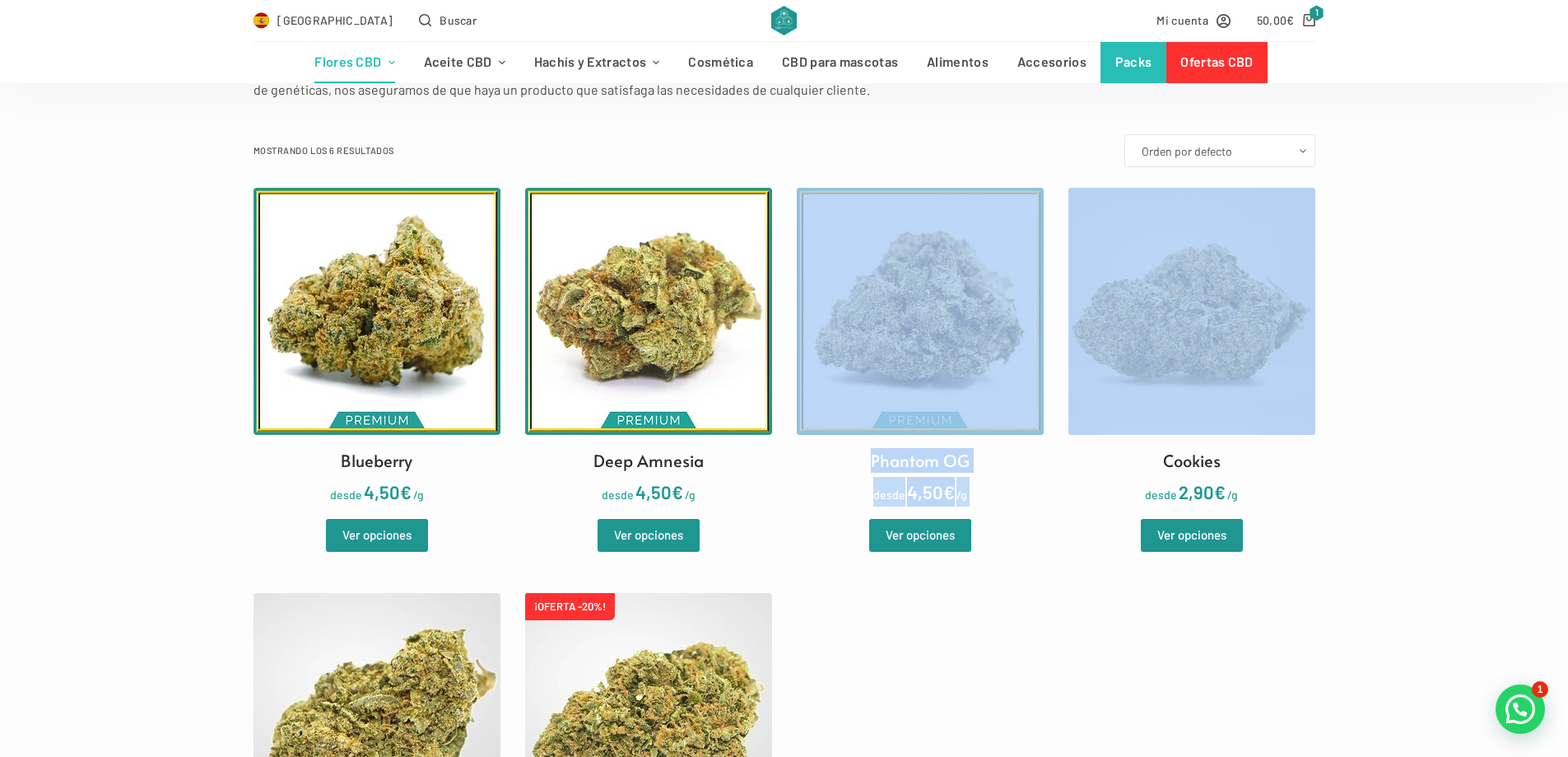
click at [1054, 318] on ul "Blueberry desde 4,50 € /g Ver opciones Deep Amnesia desde 4,50 € /g Ver opcione…" at bounding box center [784, 601] width 1061 height 828
click at [953, 319] on img at bounding box center [919, 311] width 247 height 247
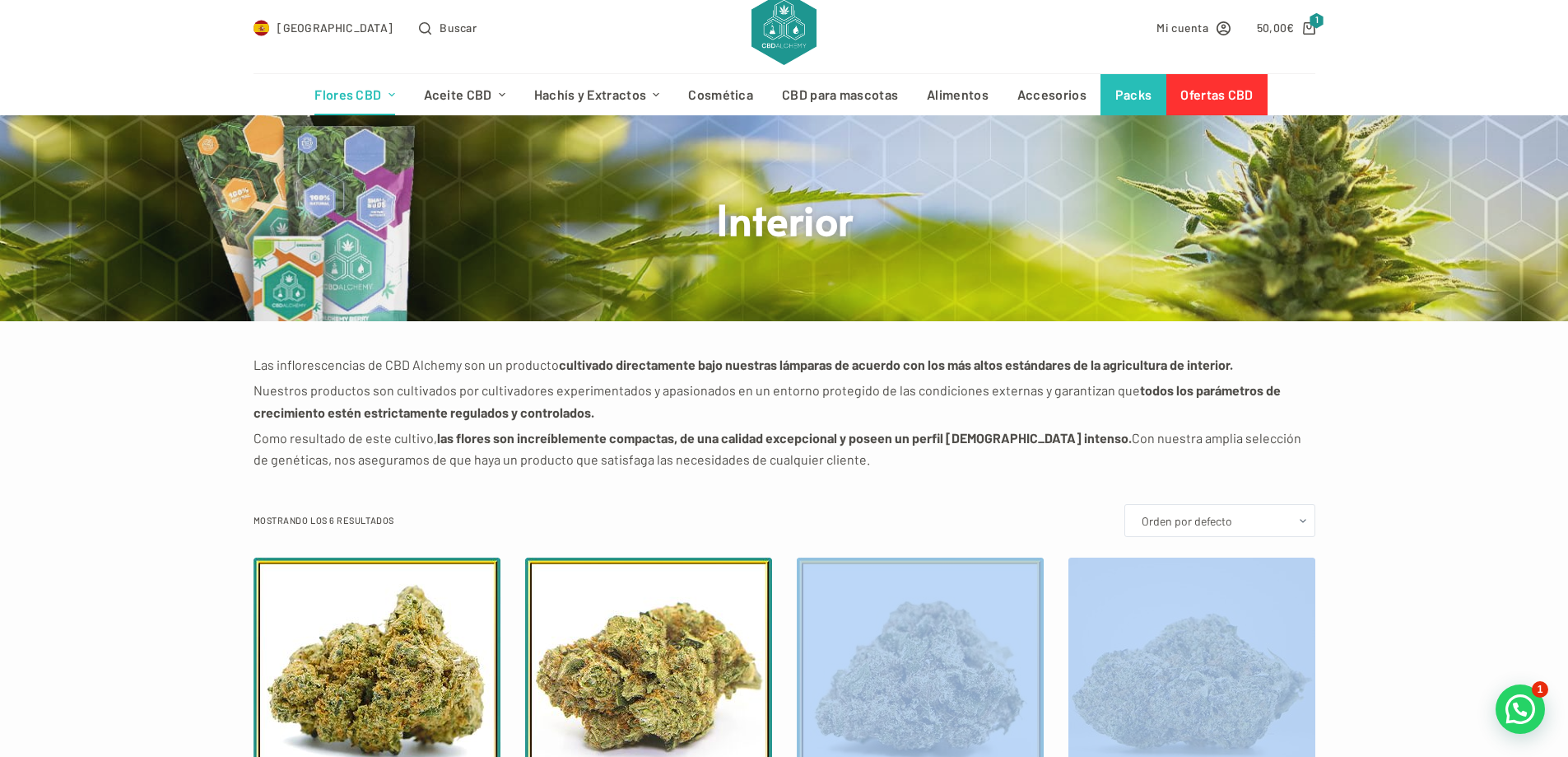
scroll to position [0, 0]
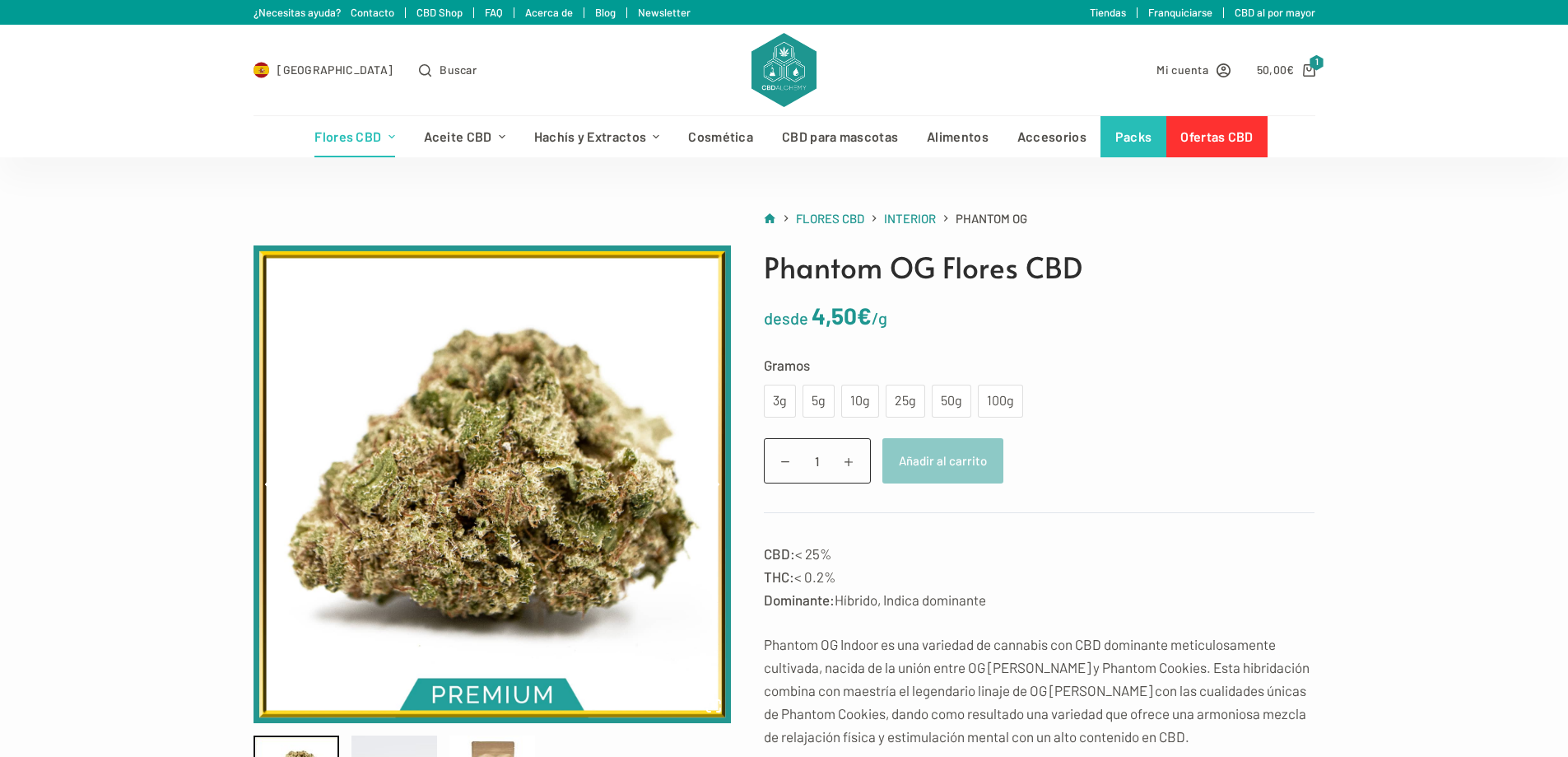
click at [1086, 552] on p "CBD: < 25% THC: < 0.2% Dominante: Híbrido, Indica dominante" at bounding box center [1039, 576] width 551 height 69
click at [851, 399] on div "10g" at bounding box center [860, 401] width 18 height 22
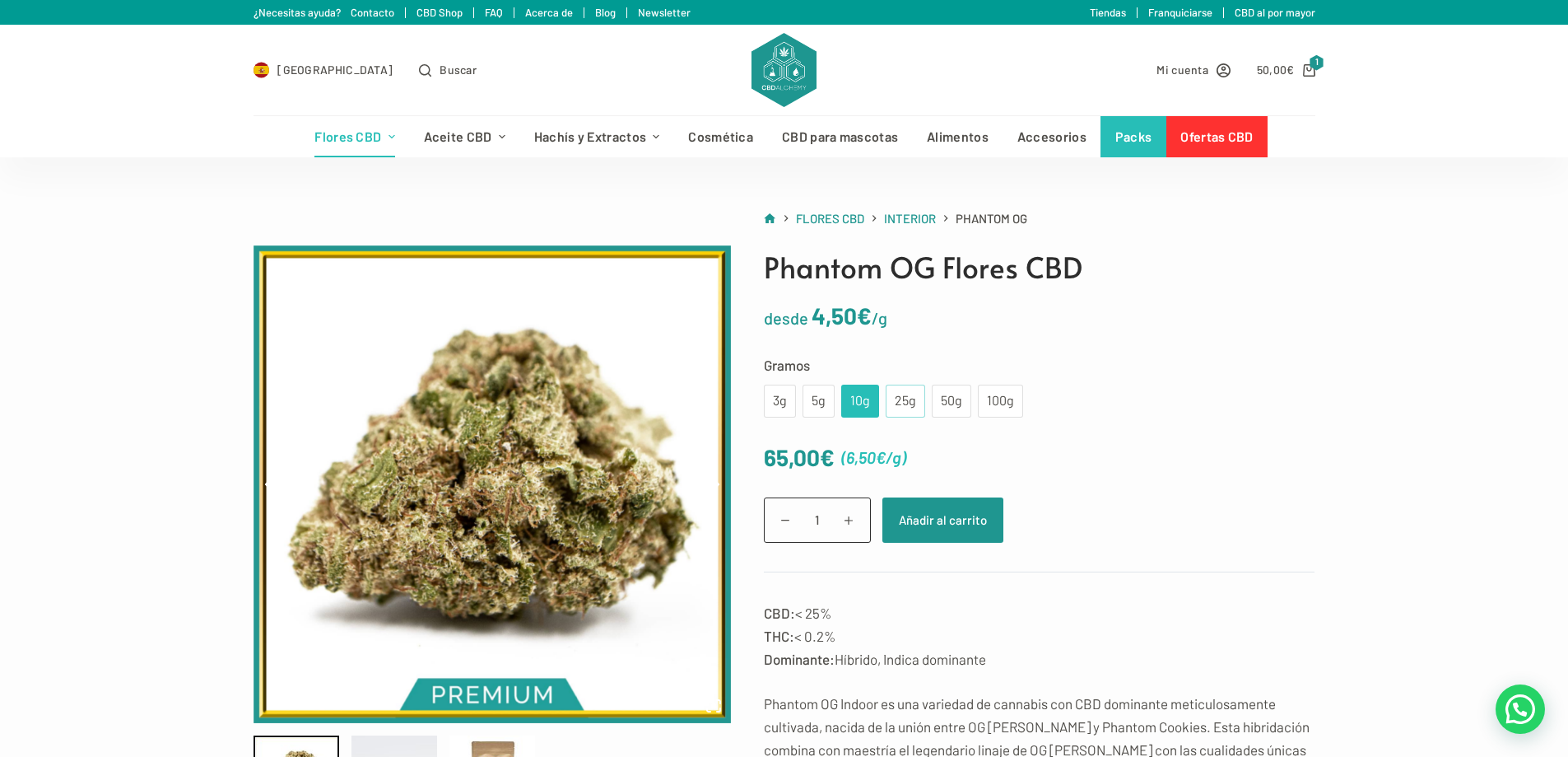
click at [891, 400] on div "25g" at bounding box center [905, 401] width 40 height 33
click at [922, 409] on div "25g" at bounding box center [905, 401] width 40 height 33
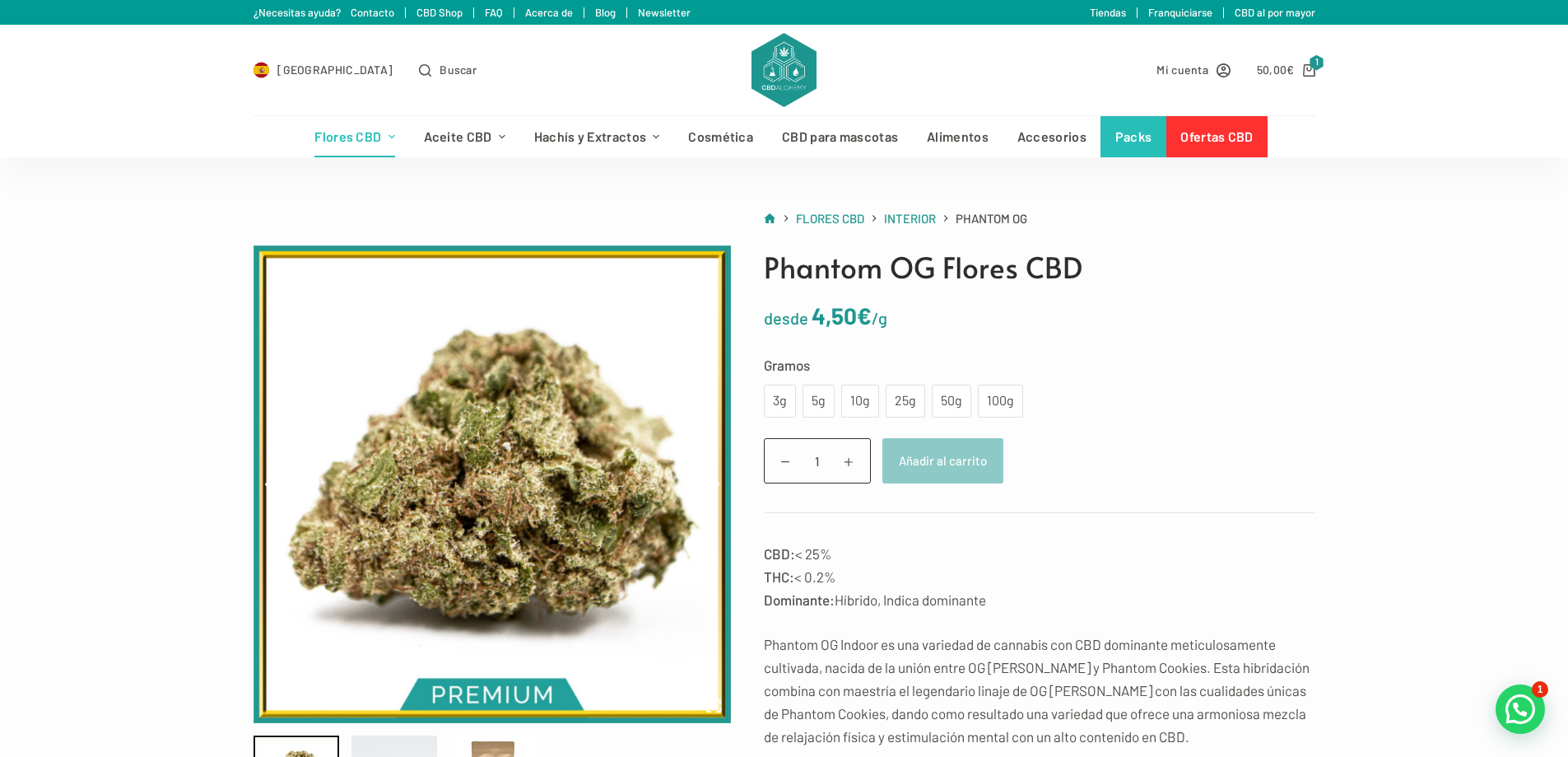
click at [926, 407] on div "3g 5g 10g 25g 50g 100g" at bounding box center [893, 401] width 259 height 33
click at [941, 406] on div "50g" at bounding box center [951, 401] width 20 height 22
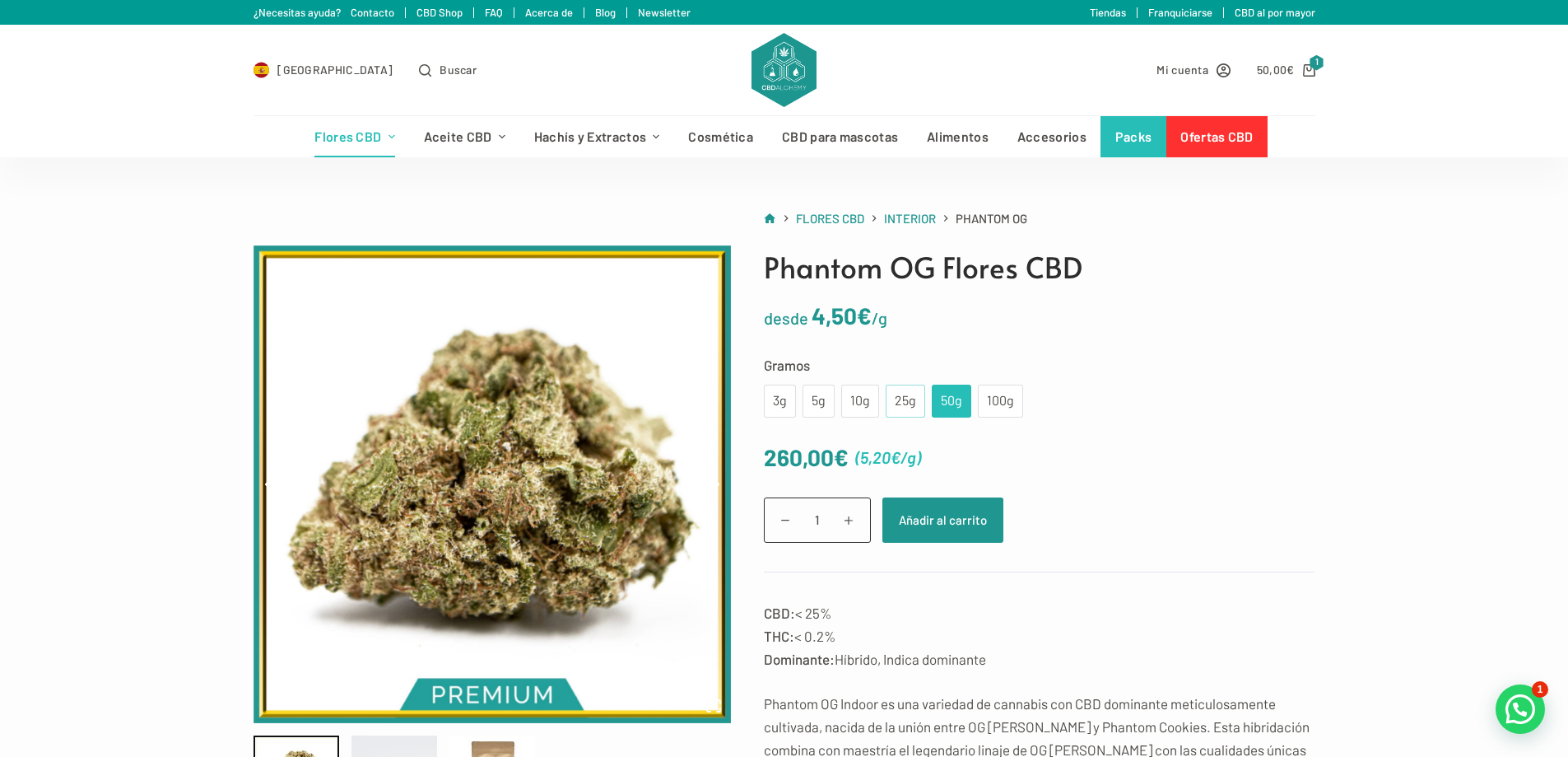
click at [899, 402] on div "25g" at bounding box center [905, 401] width 20 height 22
